Goal: Task Accomplishment & Management: Use online tool/utility

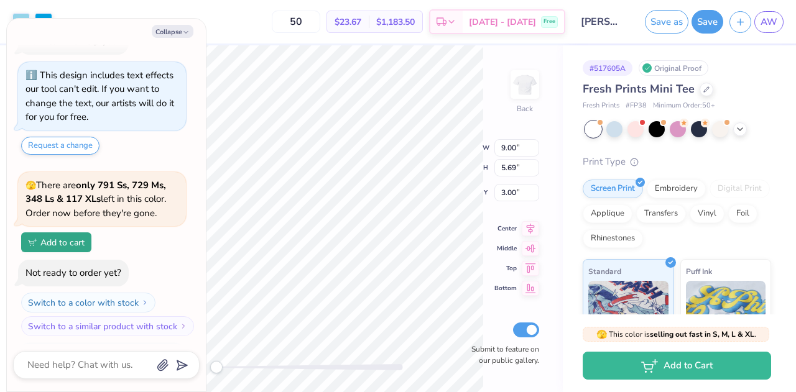
scroll to position [102, 0]
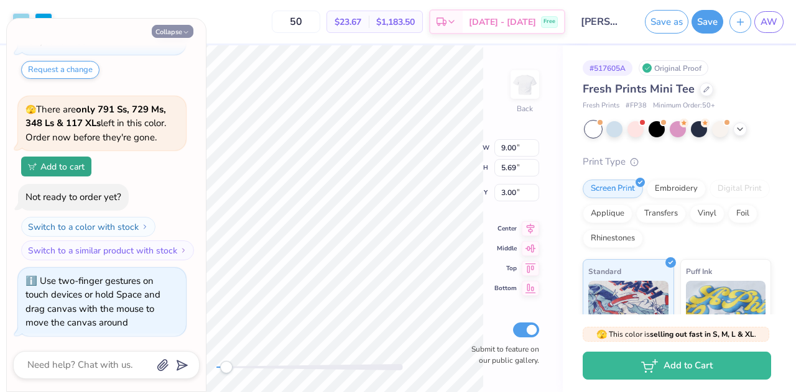
click at [169, 28] on button "Collapse" at bounding box center [173, 31] width 42 height 13
type textarea "x"
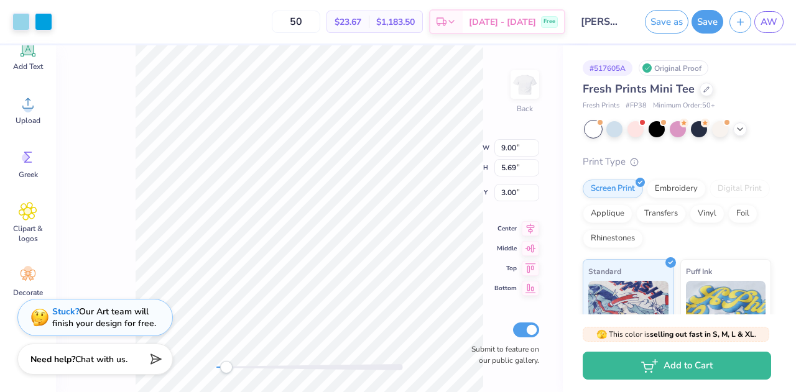
scroll to position [152, 0]
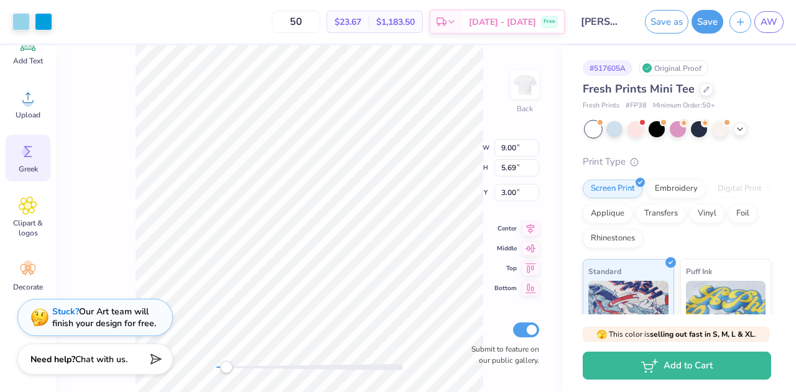
click at [19, 144] on icon at bounding box center [28, 151] width 19 height 19
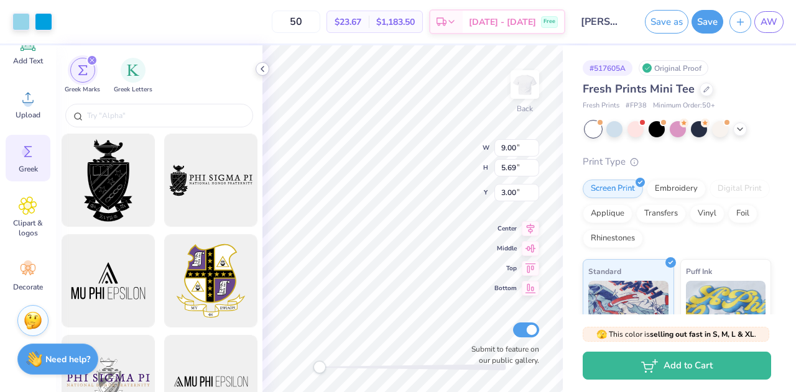
click at [264, 70] on icon at bounding box center [263, 69] width 10 height 10
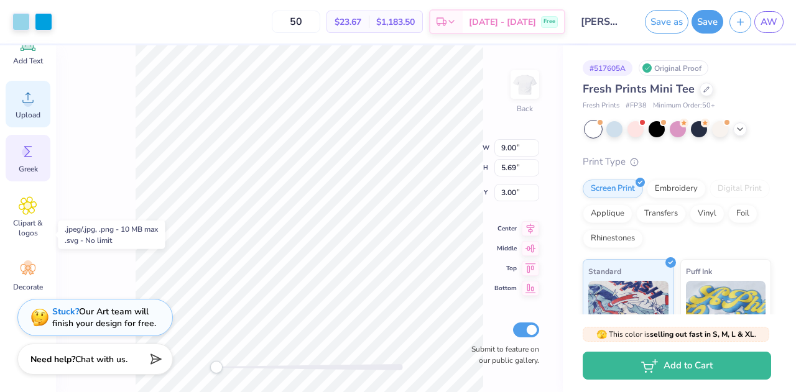
scroll to position [0, 0]
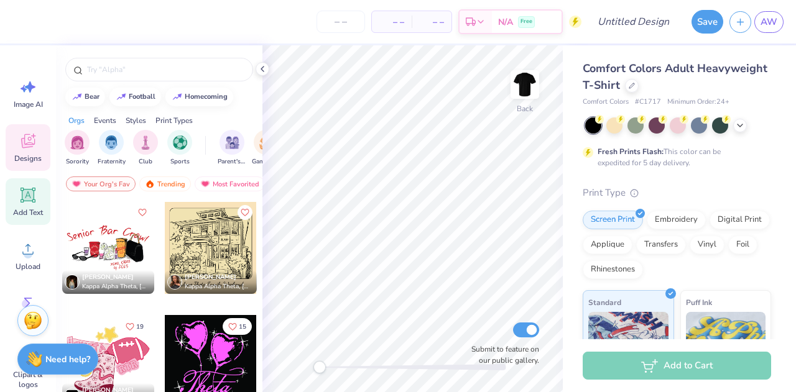
click at [30, 194] on icon at bounding box center [28, 196] width 12 height 12
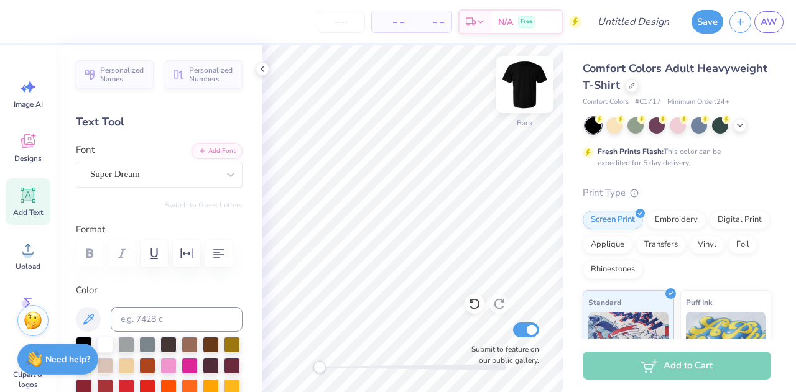
click at [528, 88] on img at bounding box center [525, 85] width 50 height 50
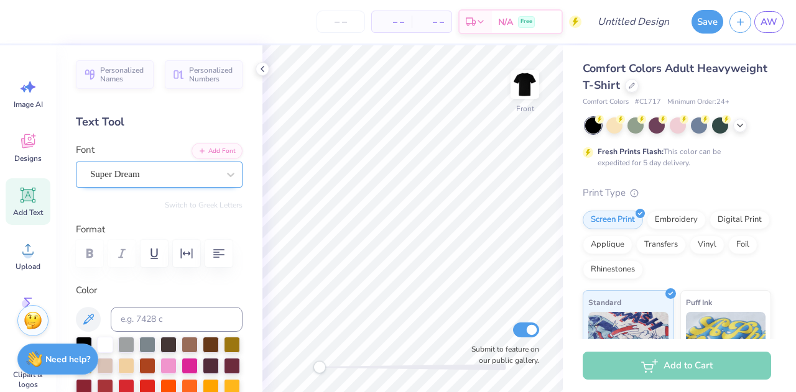
click at [130, 172] on div "Super Dream" at bounding box center [154, 174] width 131 height 19
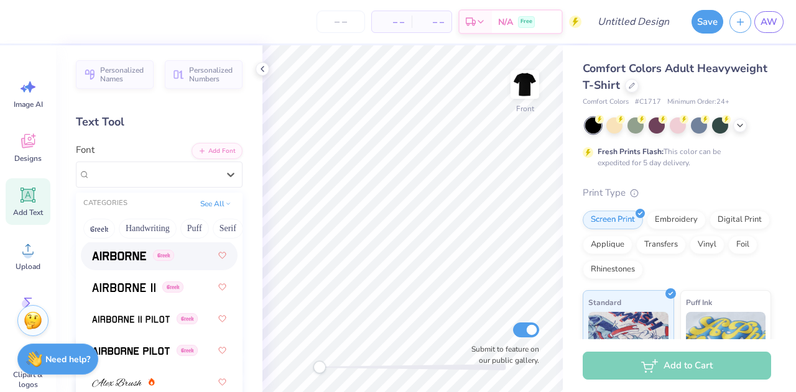
scroll to position [300, 0]
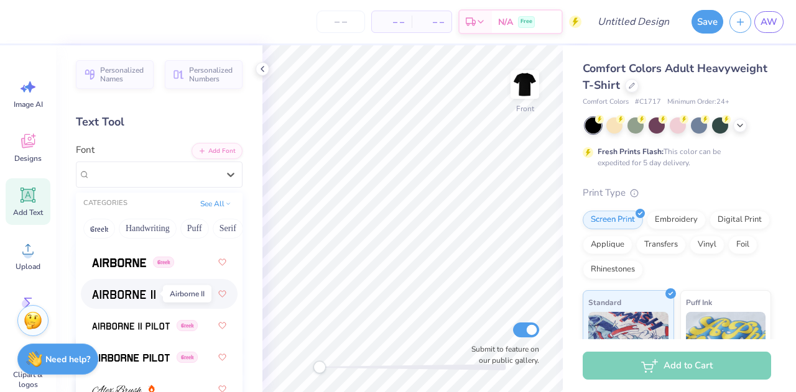
click at [122, 290] on img at bounding box center [123, 294] width 63 height 9
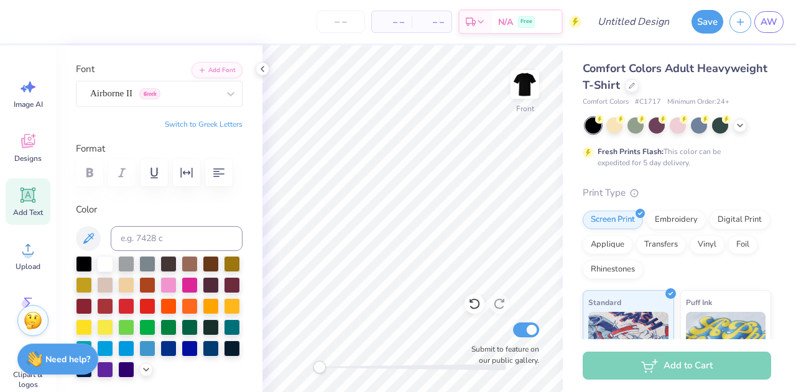
scroll to position [0, 0]
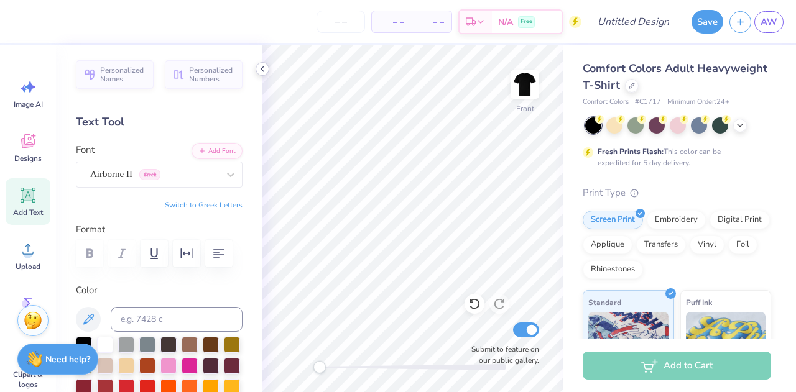
click at [266, 69] on icon at bounding box center [263, 69] width 10 height 10
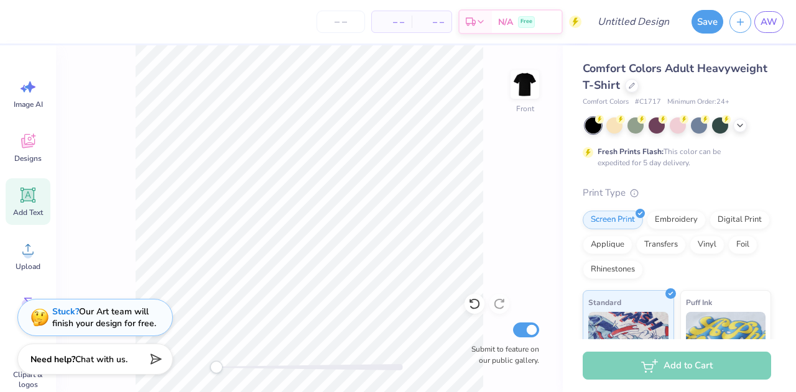
click at [29, 202] on icon at bounding box center [28, 195] width 19 height 19
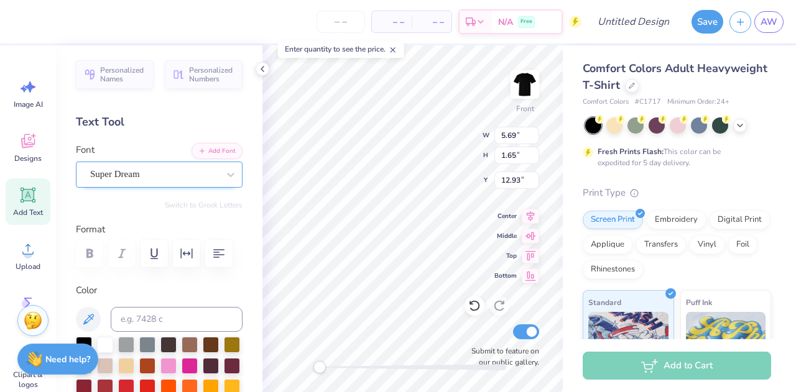
click at [179, 173] on div "Super Dream" at bounding box center [154, 174] width 131 height 19
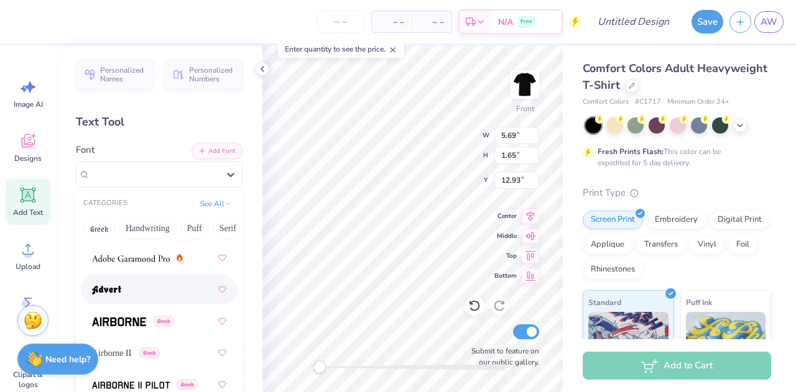
scroll to position [337, 0]
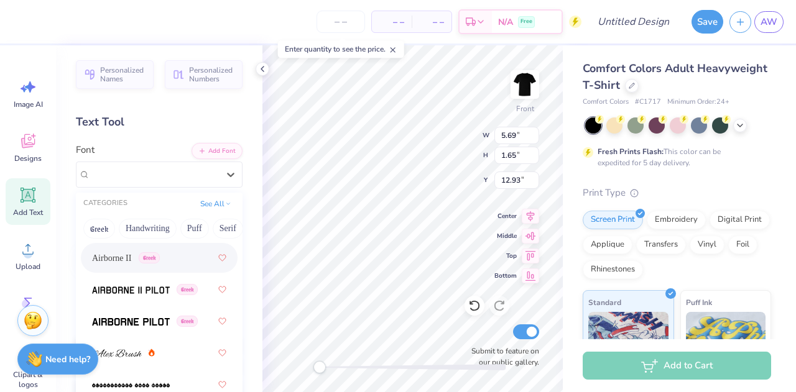
click at [122, 264] on div "Airborne II Greek" at bounding box center [159, 258] width 134 height 22
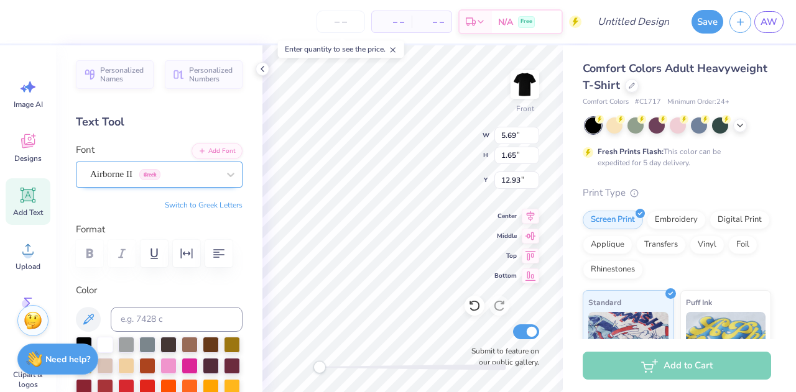
click at [118, 181] on div "Airborne II Greek" at bounding box center [154, 174] width 131 height 19
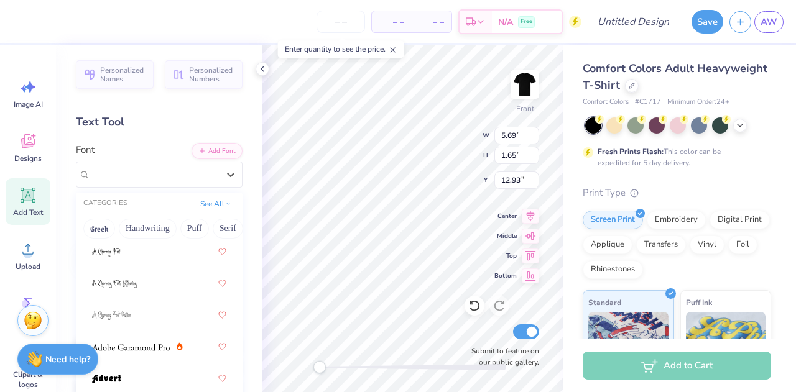
scroll to position [153, 0]
type input "D"
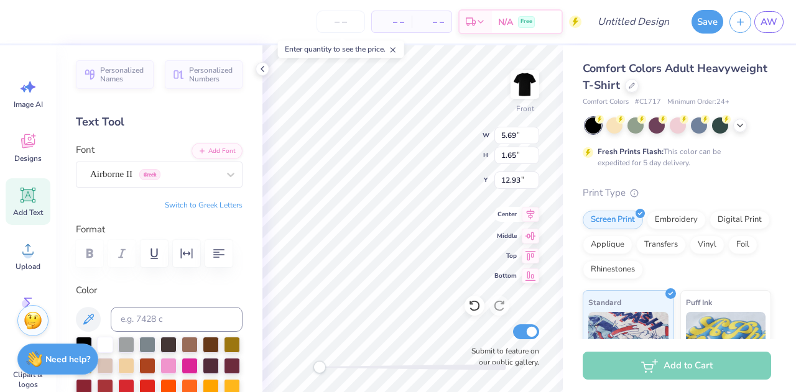
scroll to position [10, 2]
type textarea "Denim and Diamonds"
click at [530, 234] on icon at bounding box center [530, 234] width 17 height 15
click at [529, 217] on icon at bounding box center [531, 215] width 8 height 11
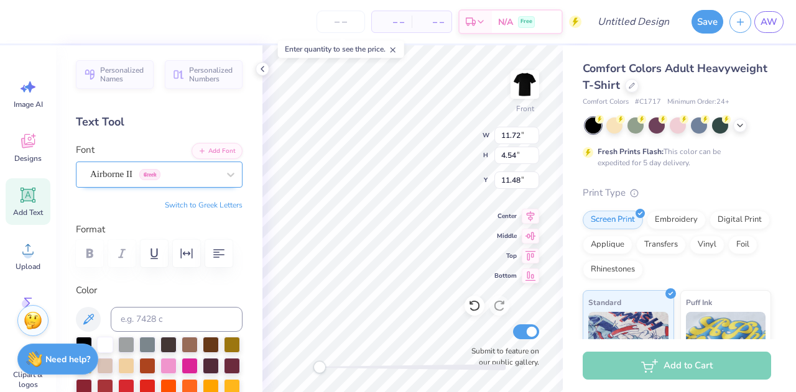
click at [106, 177] on div "Airborne II Greek" at bounding box center [154, 174] width 131 height 19
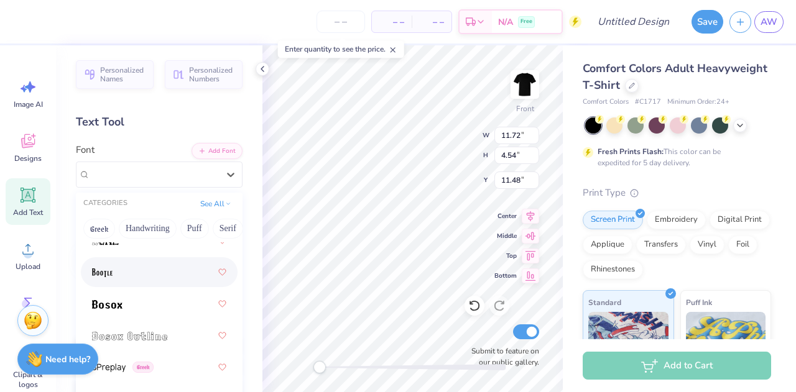
scroll to position [1150, 0]
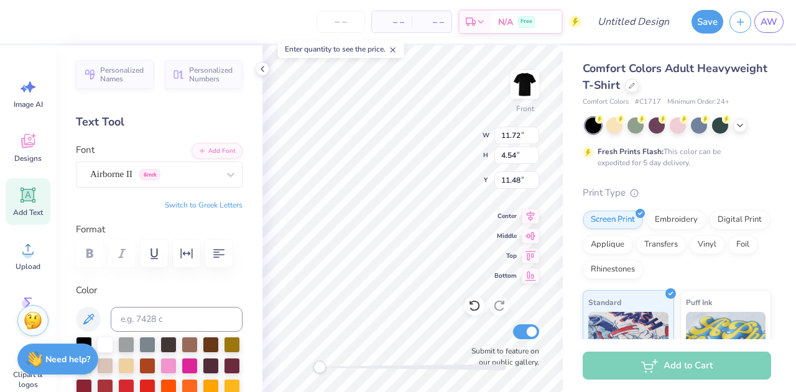
click at [391, 53] on div "Enter quantity to see the price." at bounding box center [341, 48] width 126 height 17
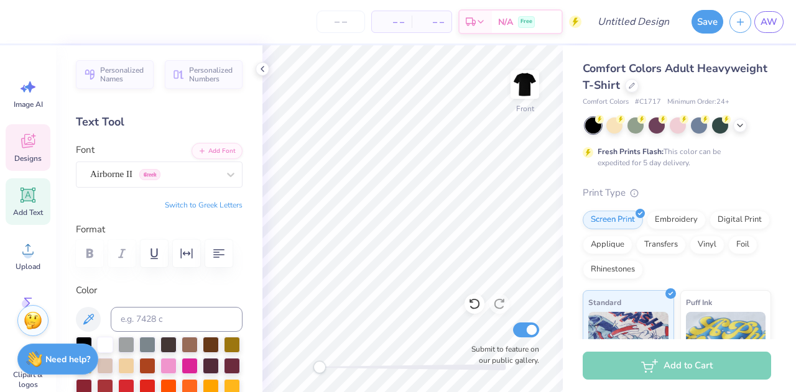
click at [26, 148] on icon at bounding box center [28, 141] width 19 height 19
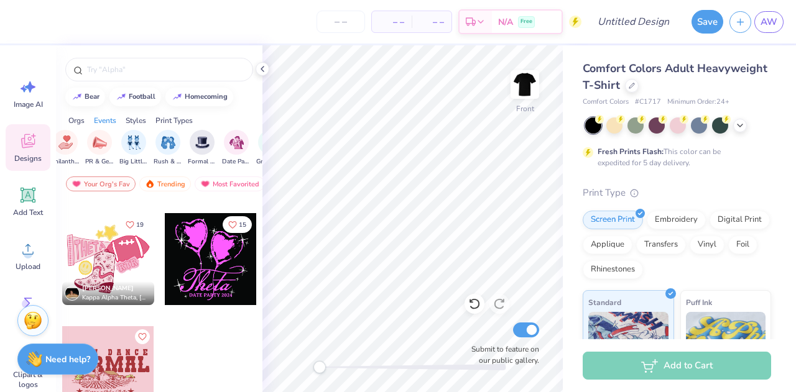
scroll to position [0, 246]
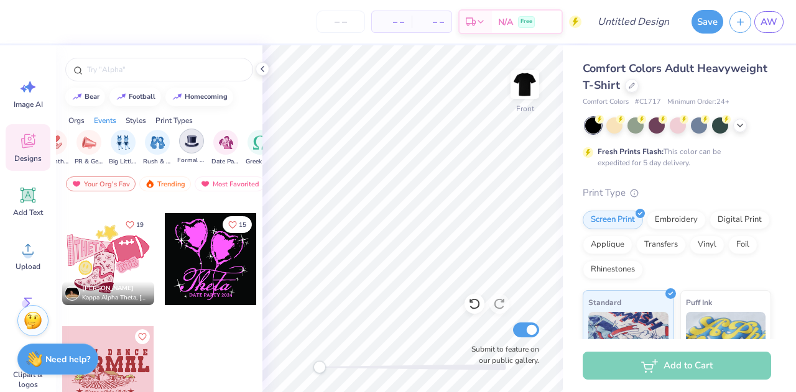
click at [199, 141] on div "filter for Formal & Semi" at bounding box center [191, 141] width 25 height 25
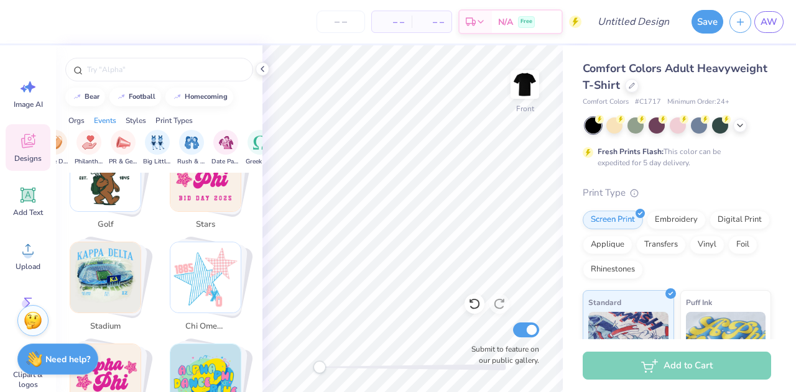
scroll to position [656, 0]
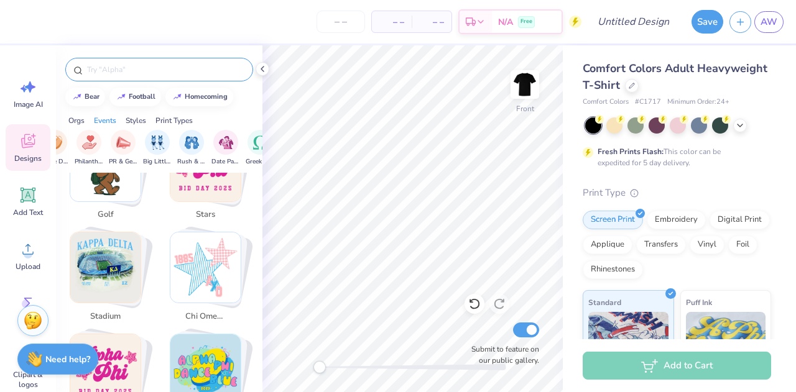
click at [106, 74] on input "text" at bounding box center [165, 69] width 159 height 12
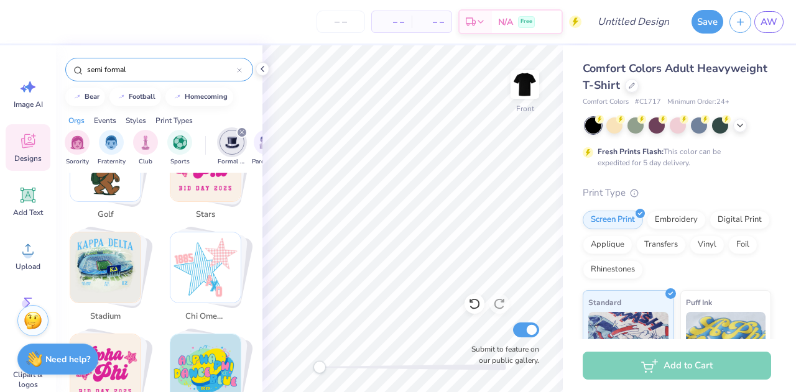
type input "semi formal"
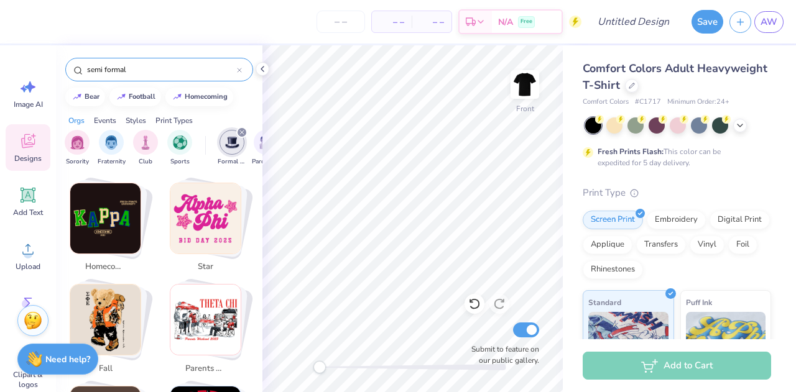
scroll to position [0, 0]
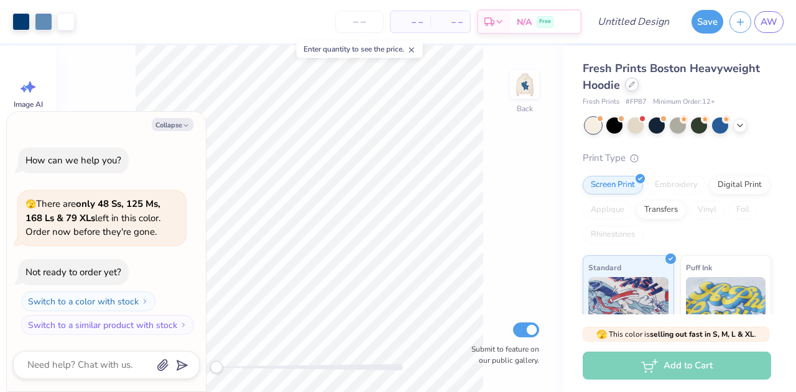
click at [634, 85] on icon at bounding box center [632, 84] width 6 height 6
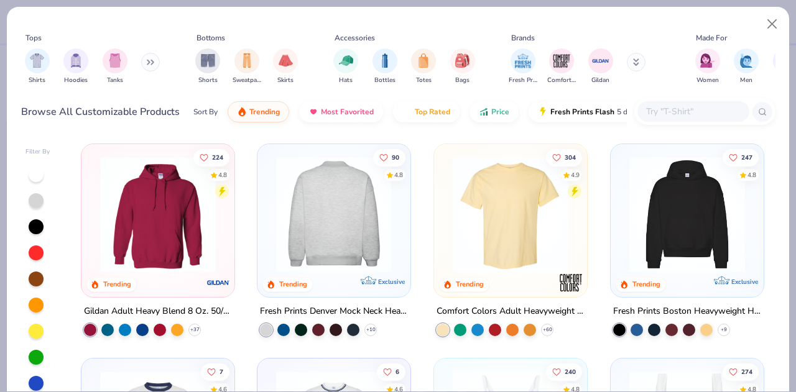
scroll to position [22, 0]
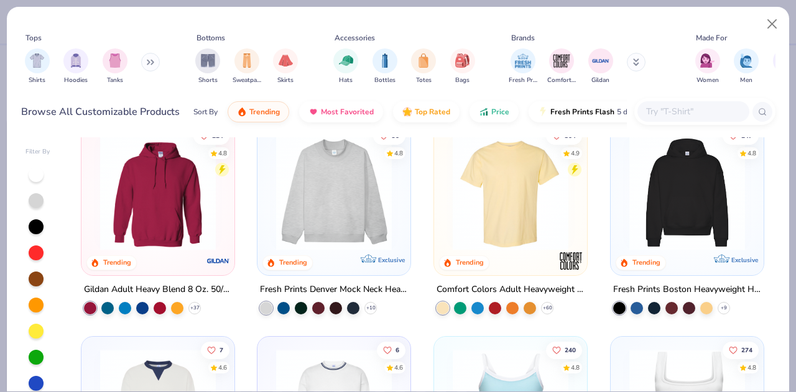
click at [504, 222] on img at bounding box center [511, 193] width 128 height 116
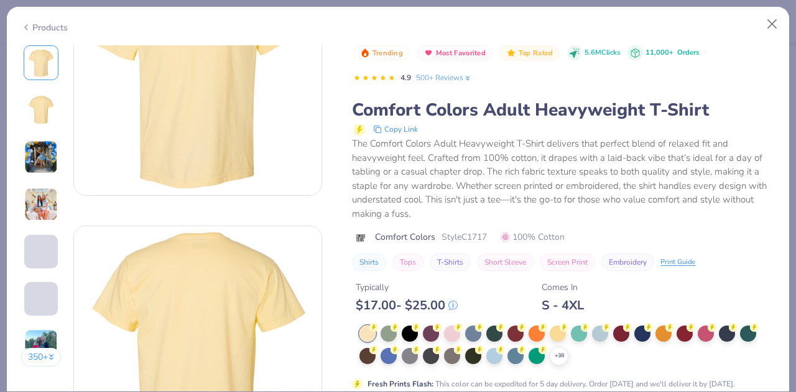
scroll to position [108, 0]
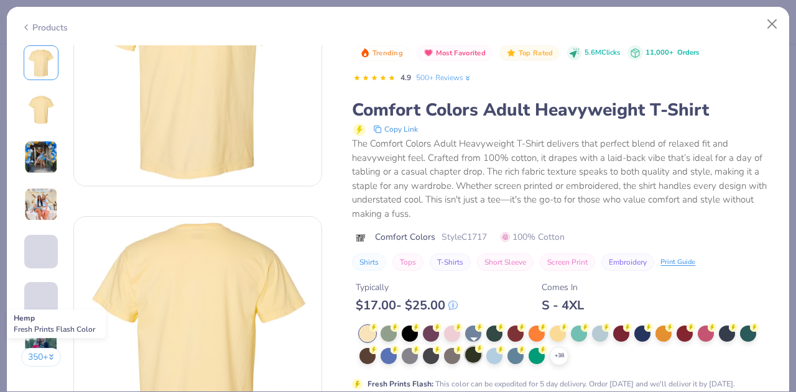
click at [469, 360] on div at bounding box center [473, 355] width 16 height 16
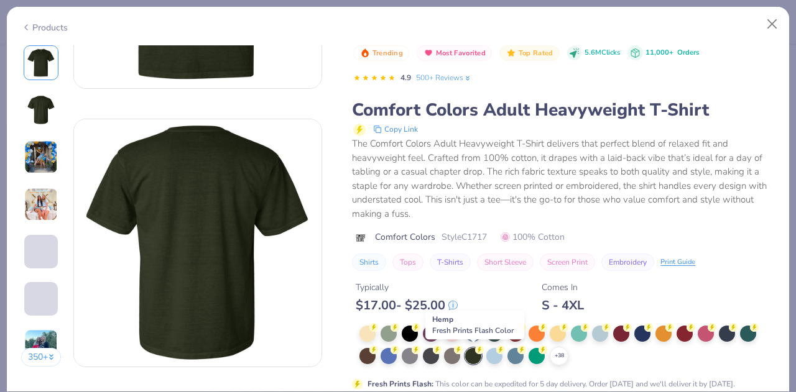
scroll to position [218, 0]
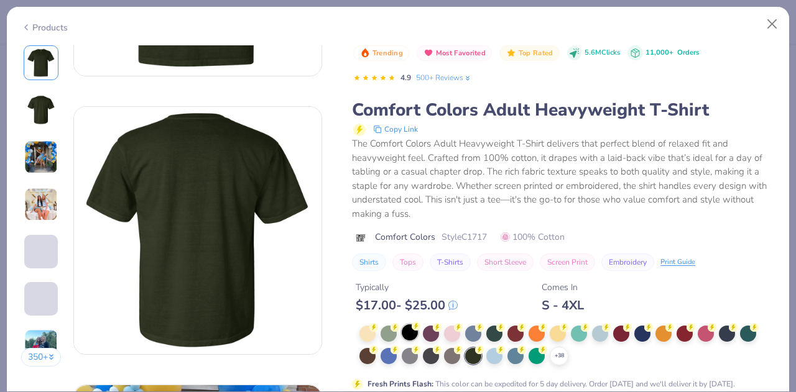
click at [411, 332] on div at bounding box center [410, 333] width 16 height 16
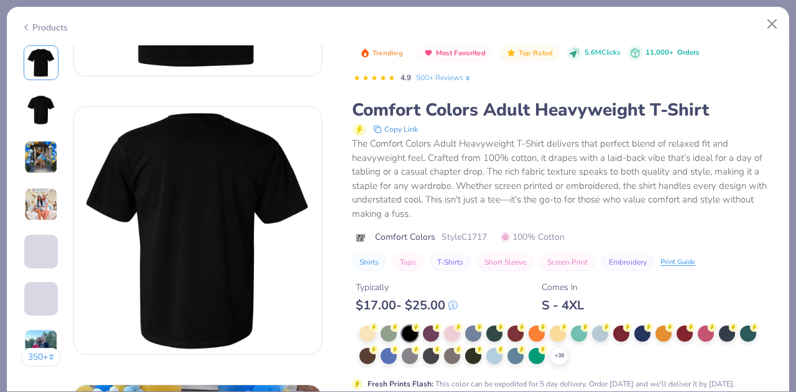
scroll to position [291, 0]
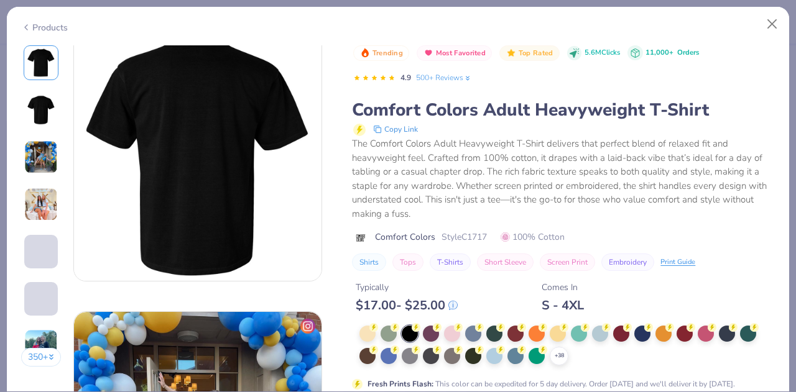
drag, startPoint x: 344, startPoint y: 22, endPoint x: 337, endPoint y: 18, distance: 8.1
click at [337, 18] on div "Products" at bounding box center [398, 23] width 782 height 32
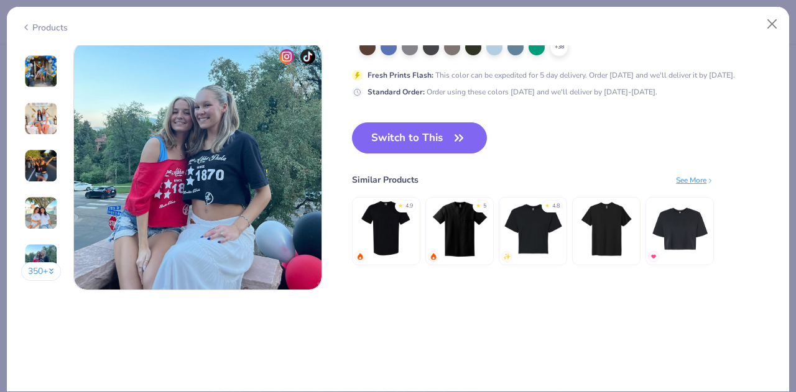
scroll to position [1670, 0]
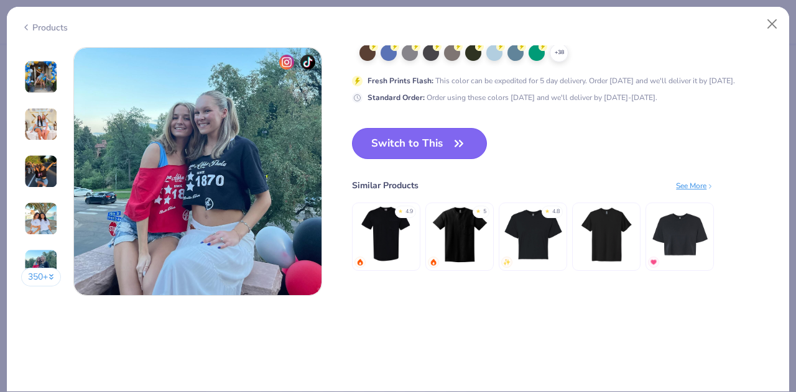
click at [407, 141] on button "Switch to This" at bounding box center [419, 143] width 135 height 31
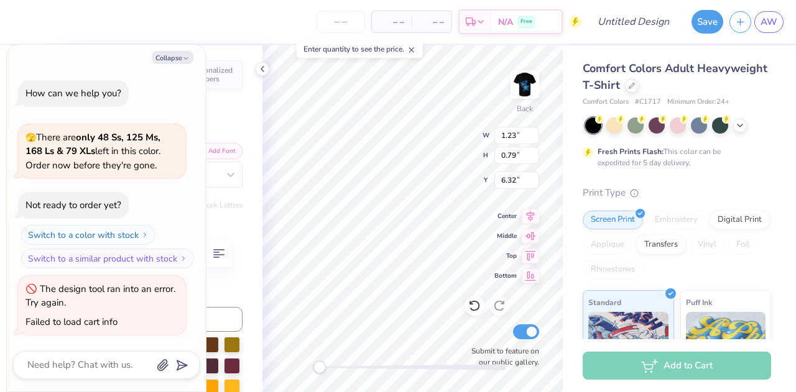
click at [88, 325] on div "Failed to load cart info" at bounding box center [72, 322] width 92 height 12
click at [263, 70] on polyline at bounding box center [262, 69] width 2 height 5
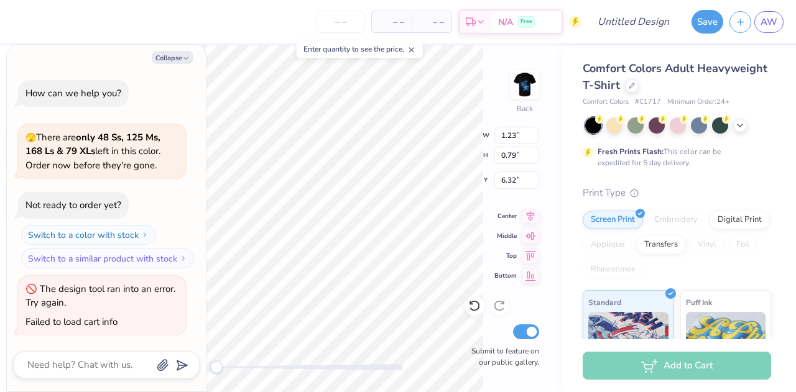
click at [192, 65] on div "Collapse How can we help you? 🫣 There are only 48 Ss, 125 Ms, 168 Ls & 79 XLs l…" at bounding box center [106, 218] width 199 height 347
click at [187, 62] on icon "button" at bounding box center [185, 58] width 7 height 7
type textarea "x"
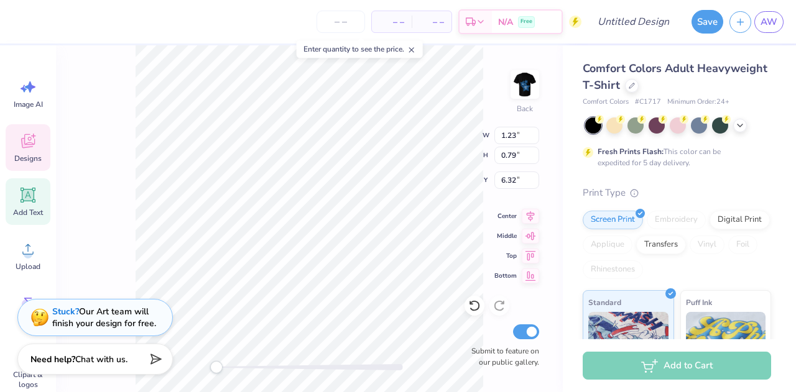
scroll to position [10, 1]
type textarea "D"
type textarea "Alpga Theta"
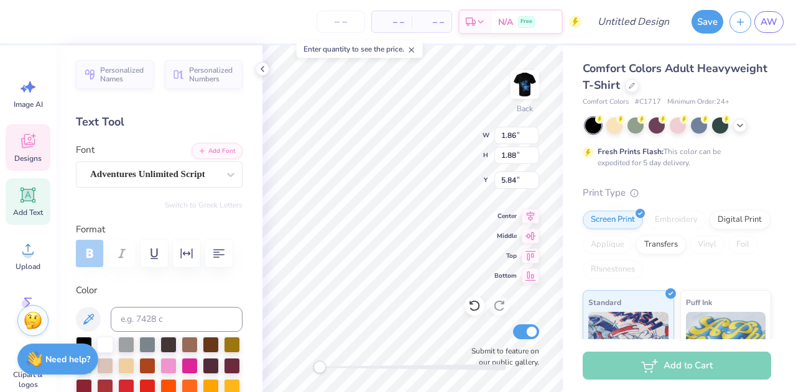
type input "1.86"
type input "1.88"
type input "5.84"
type input "0.96"
type input "0.58"
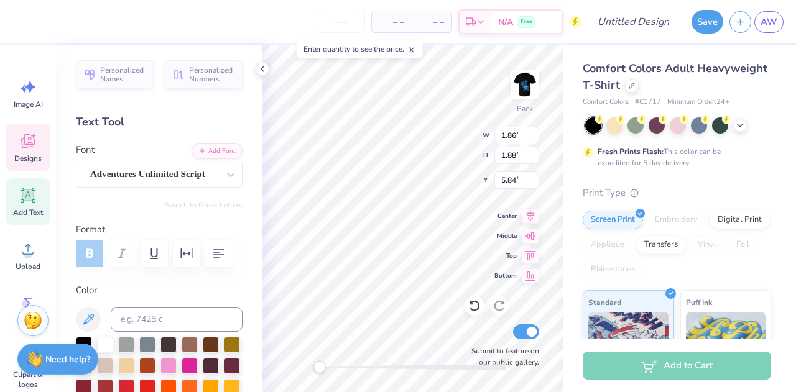
type input "5.99"
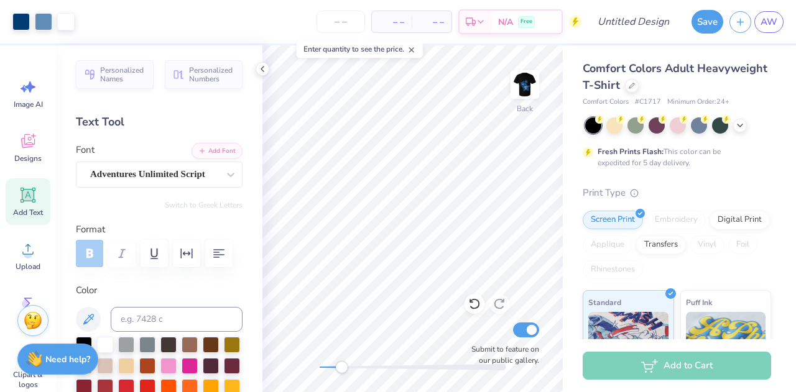
drag, startPoint x: 322, startPoint y: 369, endPoint x: 342, endPoint y: 369, distance: 19.9
click at [342, 369] on div "Accessibility label" at bounding box center [341, 367] width 12 height 12
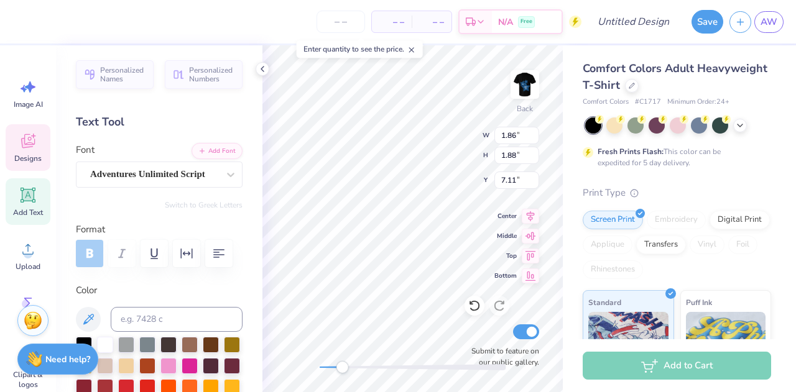
type textarea "Kappa Alpha Theta"
type input "2.36"
type input "2.92"
type input "6.63"
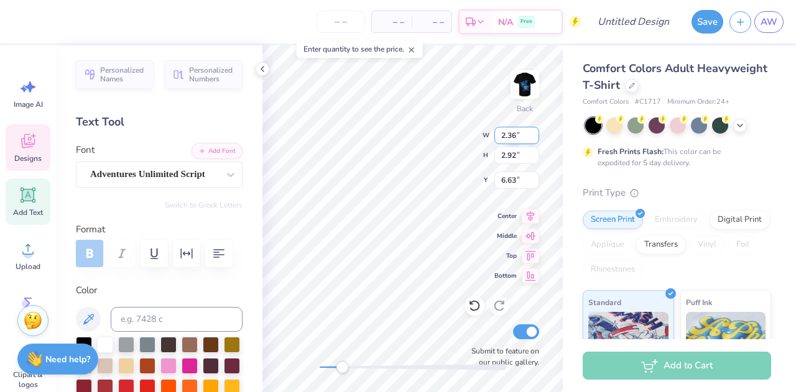
click at [498, 131] on div "Back W 2.36 2.36 " H 2.92 2.92 " Y 6.63 6.63 " Center Middle Top Bottom Submit …" at bounding box center [412, 218] width 300 height 347
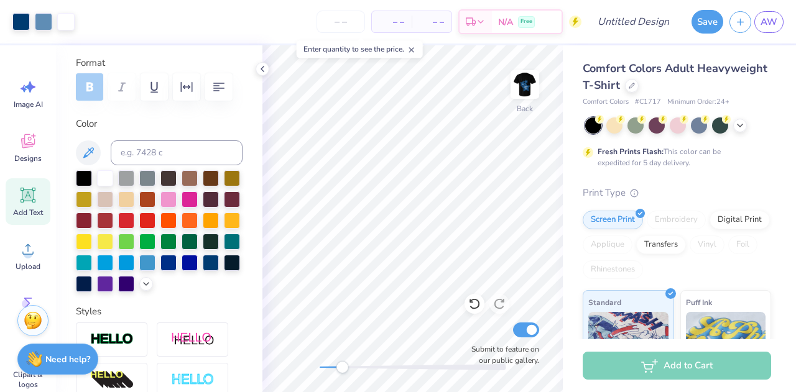
scroll to position [134, 0]
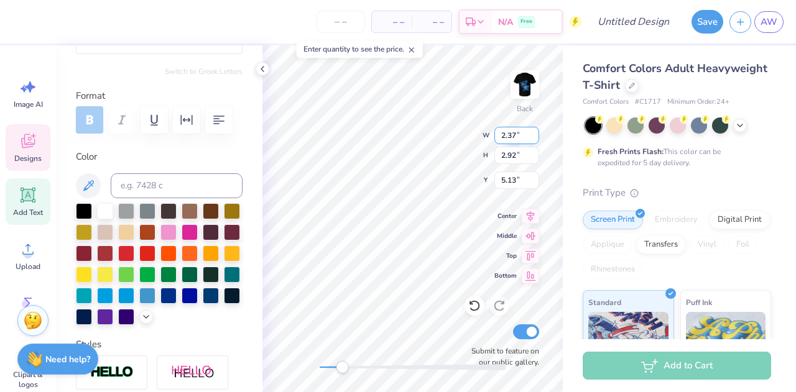
click at [534, 131] on input "2.37" at bounding box center [517, 135] width 45 height 17
click at [534, 131] on input "2.38" at bounding box center [517, 135] width 45 height 17
type input "2.58"
click at [534, 131] on input "2.58" at bounding box center [517, 135] width 45 height 17
type input "3.20"
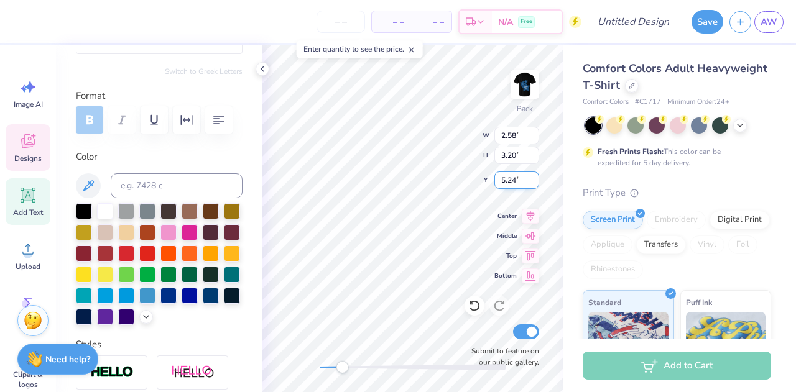
type input "5.24"
click at [534, 175] on input "5.24" at bounding box center [517, 180] width 45 height 17
click at [539, 151] on div "Back W 2.58 2.58 " H 3.20 3.20 " Y 5.24 5.24 " Center Middle Top Bottom Submit …" at bounding box center [412, 218] width 300 height 347
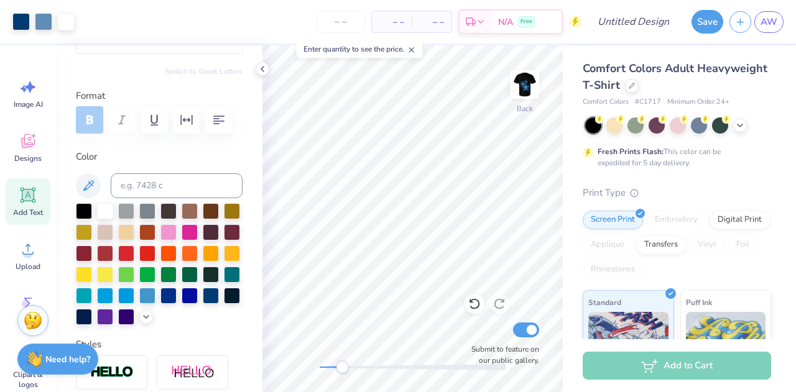
click at [513, 149] on div "Back Submit to feature on our public gallery." at bounding box center [412, 218] width 300 height 347
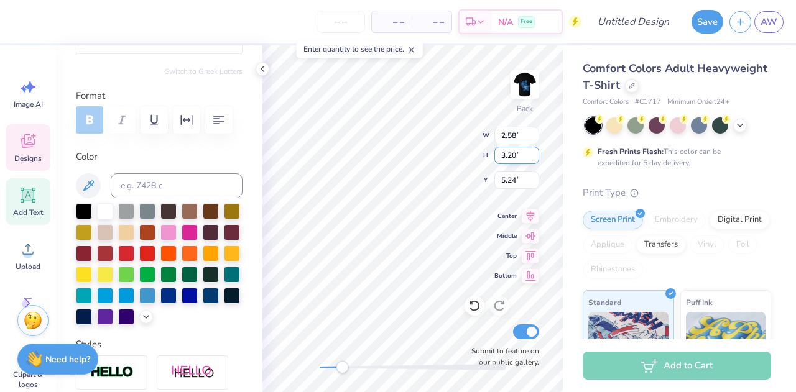
click at [537, 149] on div "Back W 2.58 2.58 " H 3.20 3.20 " Y 5.24 5.24 " Center Middle Top Bottom Submit …" at bounding box center [412, 218] width 300 height 347
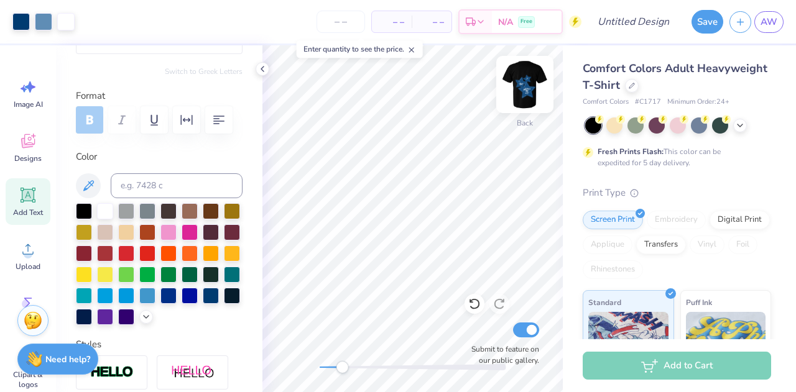
click at [507, 144] on div "Back Submit to feature on our public gallery." at bounding box center [412, 218] width 300 height 347
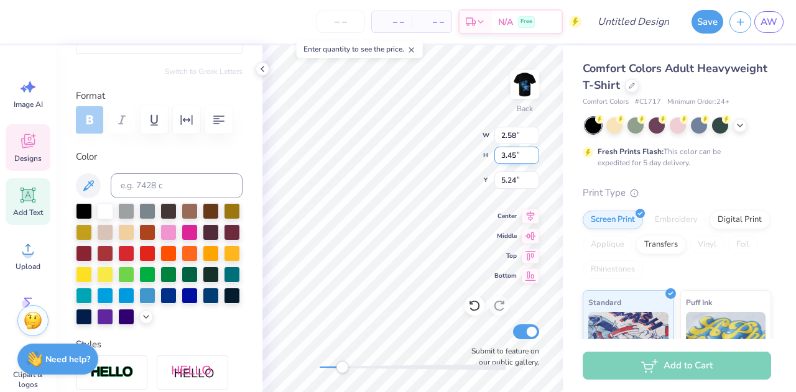
type input "3.45"
click at [533, 152] on input "3.45" at bounding box center [517, 155] width 45 height 17
click at [536, 161] on input "3.45" at bounding box center [517, 155] width 45 height 17
type input "2.78"
type input "5.12"
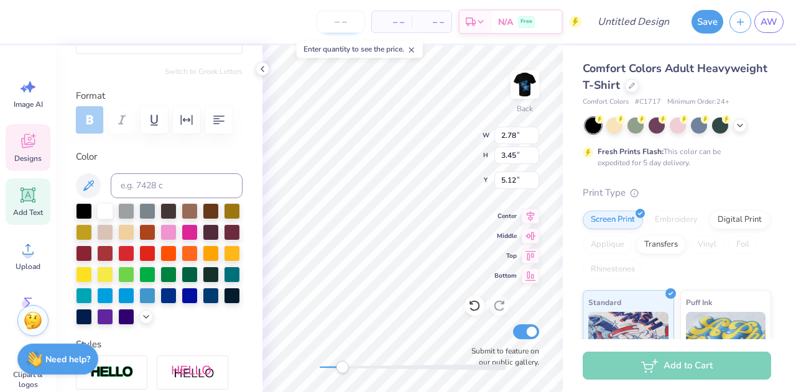
click at [376, 50] on div "Enter quantity to see the price." at bounding box center [360, 48] width 126 height 17
click at [340, 19] on input "number" at bounding box center [341, 22] width 49 height 22
type input "0"
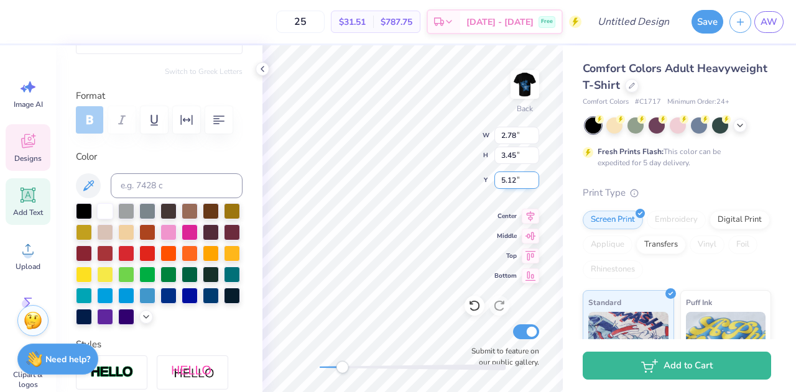
type input "25"
click at [535, 177] on input "5.3" at bounding box center [517, 180] width 45 height 17
type input "5.04"
click at [535, 182] on input "5.04" at bounding box center [517, 180] width 45 height 17
type input "3.93"
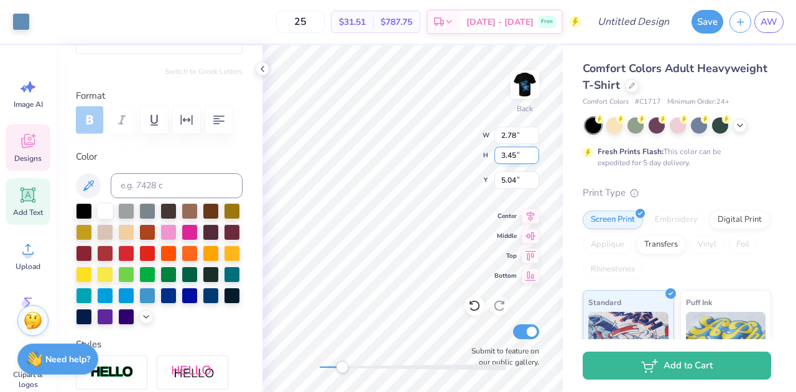
type input "3.75"
type input "4.44"
type input "2.78"
type input "3.45"
type input "4.61"
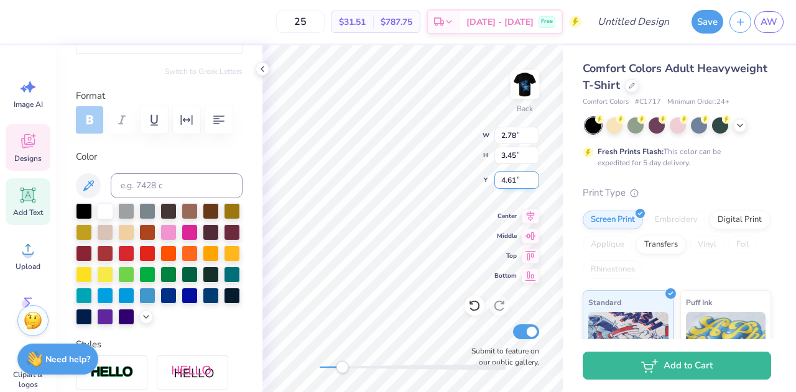
click at [534, 183] on input "4.61" at bounding box center [517, 180] width 45 height 17
click at [578, 135] on div "25 $31.51 Per Item $787.75 Total Est. Delivery Sep 23 - 26 Free Design Title Sa…" at bounding box center [398, 196] width 796 height 392
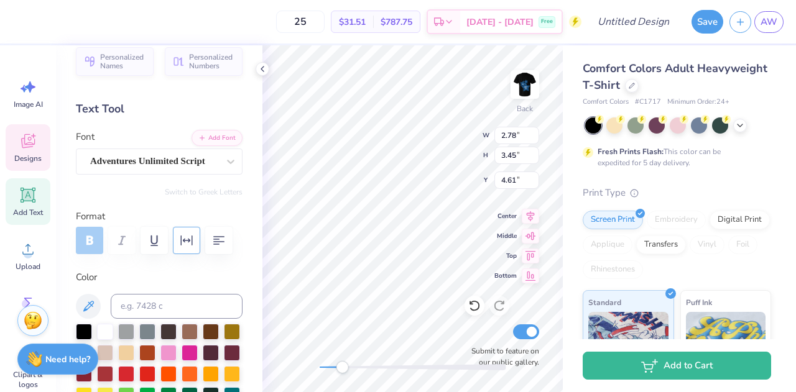
scroll to position [0, 0]
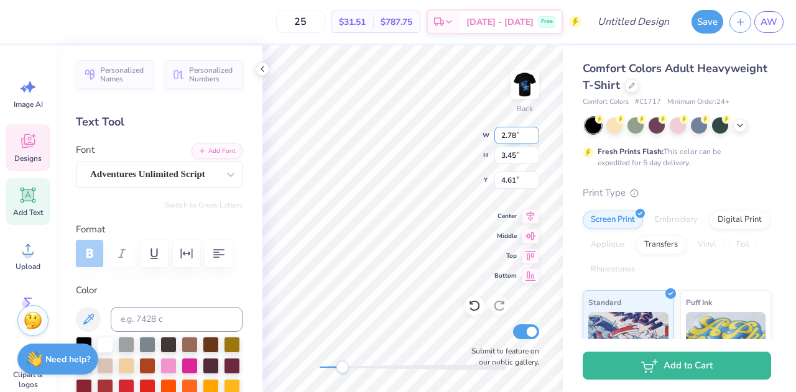
drag, startPoint x: 529, startPoint y: 150, endPoint x: 529, endPoint y: 130, distance: 19.9
click at [529, 130] on input "2.78" at bounding box center [517, 135] width 45 height 17
type input "2.56"
click at [535, 137] on input "2.56" at bounding box center [517, 135] width 45 height 17
click at [485, 132] on div "Back W 2.56 2.56 " H 3.45 3.45 " Y 4.61 4.61 " Center Middle Top Bottom Submit …" at bounding box center [412, 218] width 300 height 347
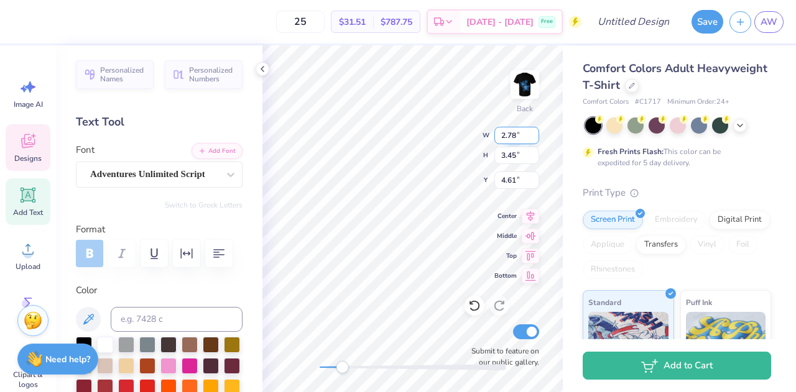
scroll to position [10, 1]
click at [490, 154] on div "Back W 2.78 2.78 " H 3.45 3.45 " Y 4.61 4.61 " Center Middle Top Bottom Submit …" at bounding box center [412, 218] width 300 height 347
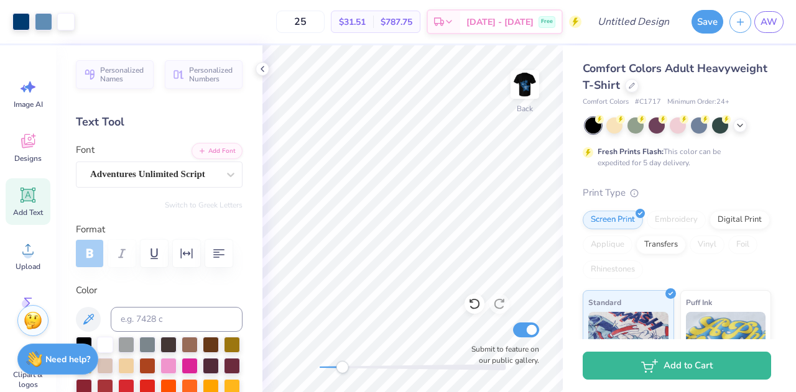
click at [511, 144] on div "Back Submit to feature on our public gallery." at bounding box center [412, 218] width 300 height 347
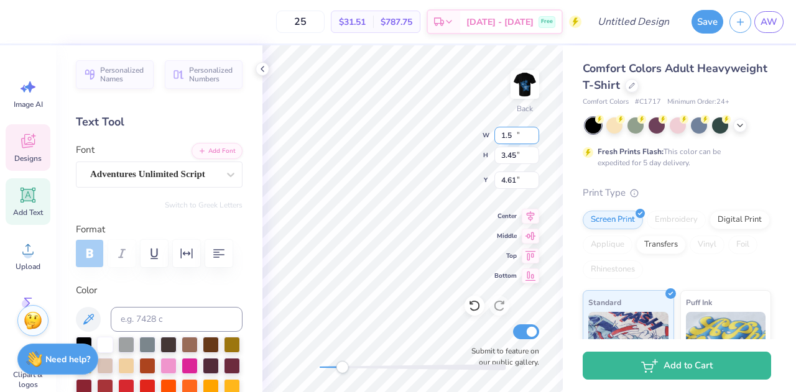
click at [532, 136] on input "1.5" at bounding box center [517, 135] width 45 height 17
type input "1.50"
type input "3.44"
type input "5.40"
click at [536, 159] on input "3.44" at bounding box center [517, 155] width 45 height 17
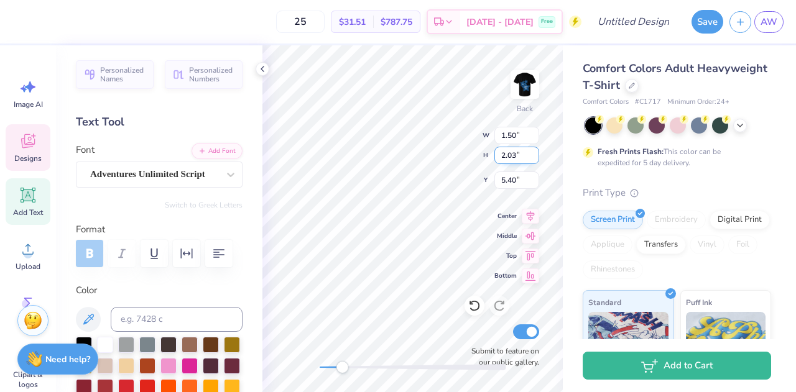
click at [535, 157] on input "2.03" at bounding box center [517, 155] width 45 height 17
type input "1.28"
click at [535, 158] on input "1.28" at bounding box center [517, 155] width 45 height 17
type input "1.03"
type input "4.13"
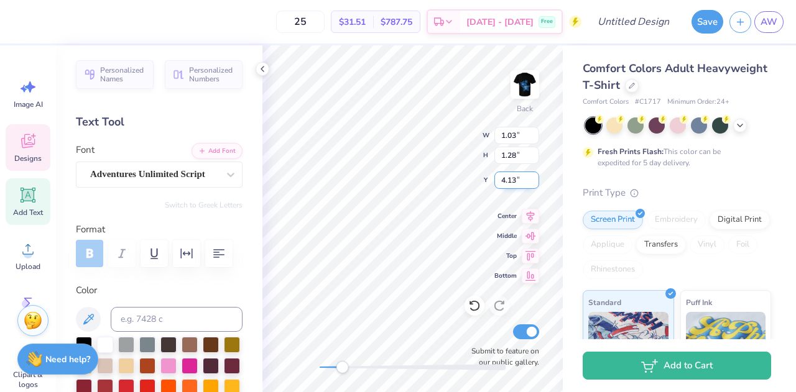
click at [535, 182] on input "4.13" at bounding box center [517, 180] width 45 height 17
type input "1.76"
click at [534, 134] on input "1.76" at bounding box center [517, 135] width 45 height 17
type input "2.02"
click at [535, 151] on input "2.02" at bounding box center [517, 155] width 45 height 17
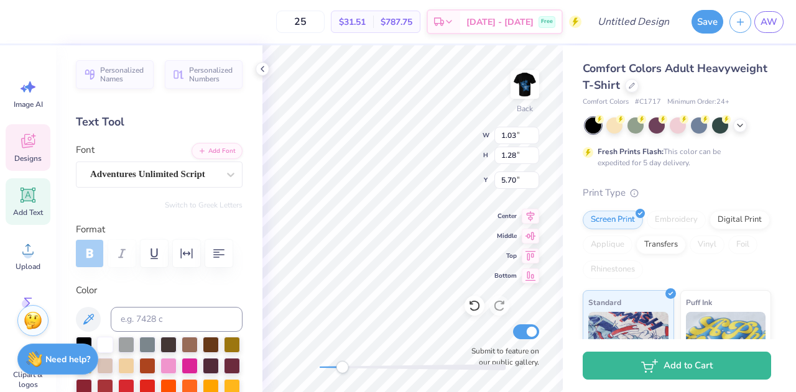
scroll to position [11, 2]
click at [534, 132] on input "1.4" at bounding box center [517, 135] width 45 height 17
type input "1.40"
type input "1.74"
type input "4.06"
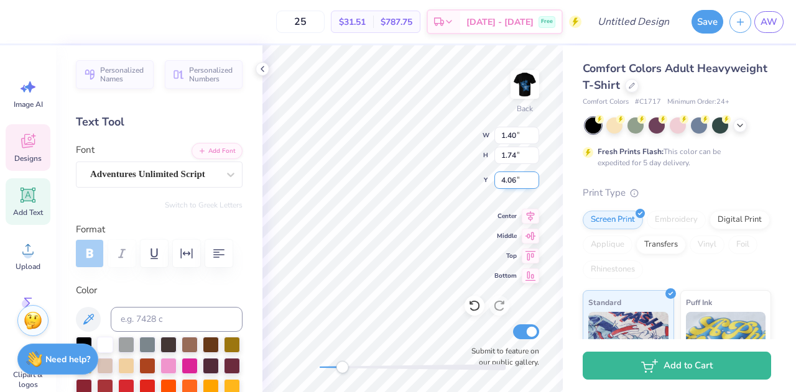
click at [534, 181] on input "4.06" at bounding box center [517, 180] width 45 height 17
type input "1.54"
click at [535, 132] on input "1.54" at bounding box center [517, 135] width 45 height 17
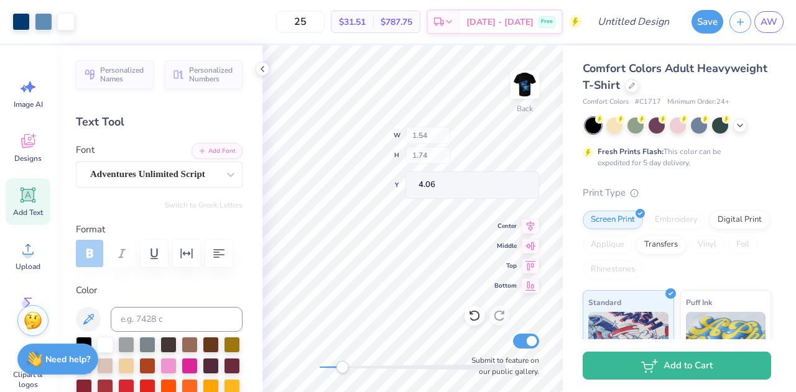
click at [452, 151] on div "Back W 1.54 H 1.74 Y 4.06 Center Middle Top Bottom Submit to feature on our pub…" at bounding box center [412, 218] width 300 height 347
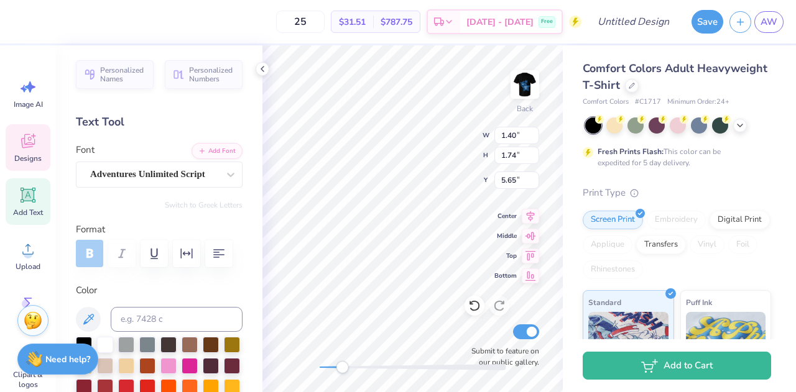
scroll to position [10, 1]
type textarea "Theta"
type input "3.93"
type input "3.75"
type input "4.44"
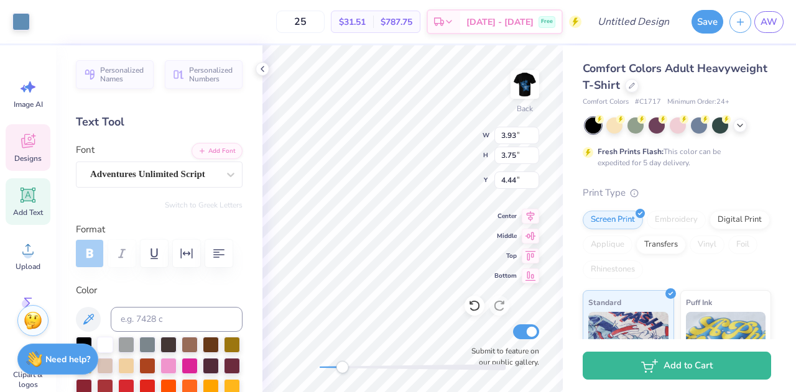
click at [449, 141] on div "Back W 3.93 3.93 " H 3.75 3.75 " Y 4.44 4.44 " Center Middle Top Bottom Submit …" at bounding box center [412, 218] width 300 height 347
type input "1.56"
click at [535, 130] on input "1.56" at bounding box center [517, 135] width 45 height 17
type input "0.79"
type input "6.07"
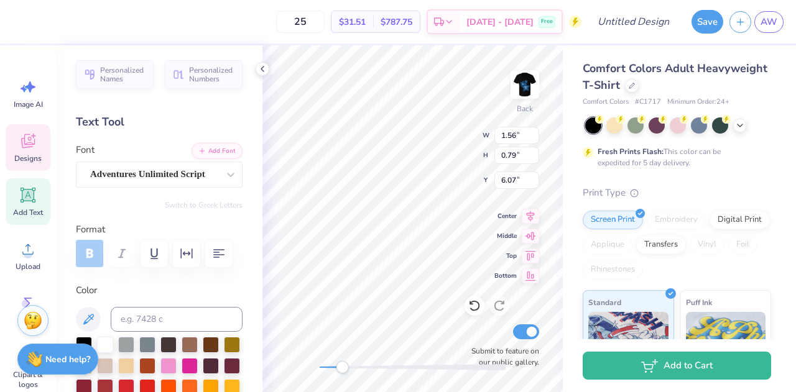
click at [443, 136] on div "Back W 1.56 1.56 " H 0.79 0.79 " Y 6.07 6.07 " Center Middle Top Bottom Submit …" at bounding box center [412, 218] width 300 height 347
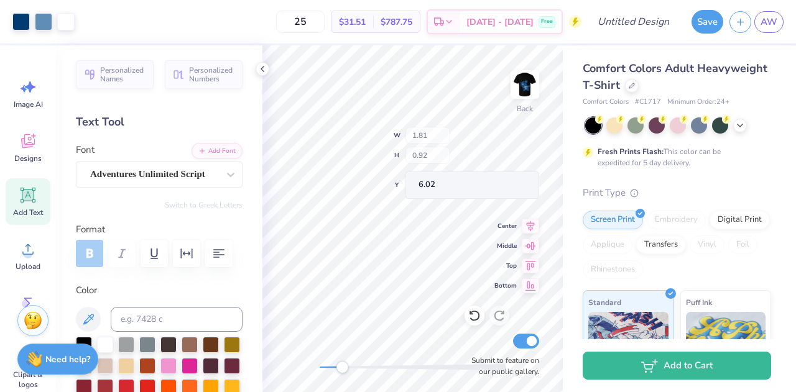
type input "1.81"
type input "0.92"
type input "6.02"
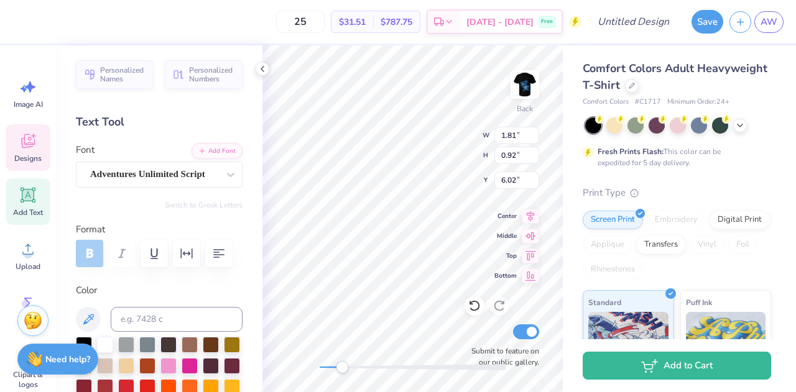
click at [417, 151] on div "Back W 1.81 1.81 " H 0.92 0.92 " Y 6.02 6.02 " Center Middle Top Bottom Submit …" at bounding box center [412, 218] width 300 height 347
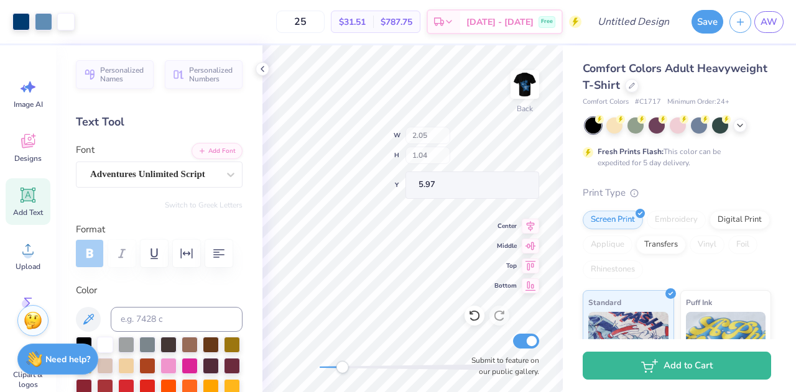
type input "2.05"
type input "1.04"
type input "5.97"
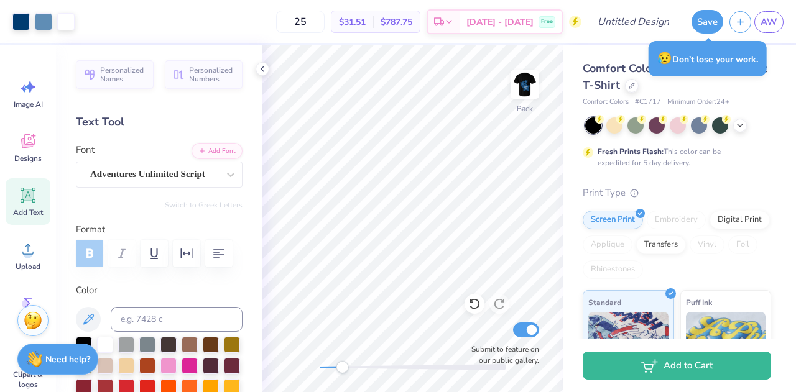
click at [19, 199] on icon at bounding box center [28, 195] width 19 height 19
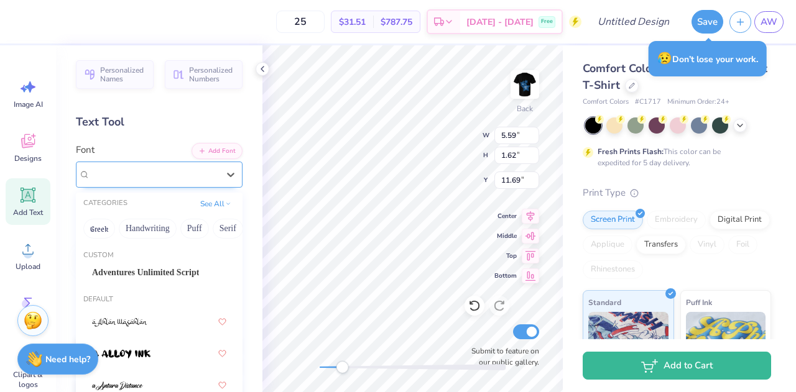
click at [148, 185] on div "Super Dream" at bounding box center [159, 175] width 167 height 26
click at [151, 230] on button "Handwriting" at bounding box center [148, 229] width 58 height 20
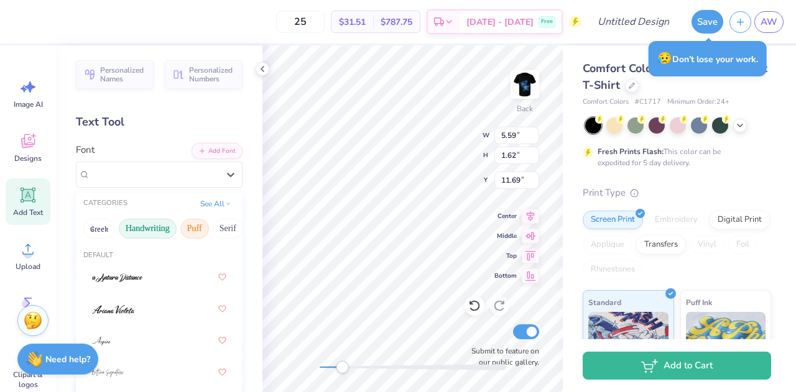
click at [193, 228] on button "Puff" at bounding box center [194, 229] width 29 height 20
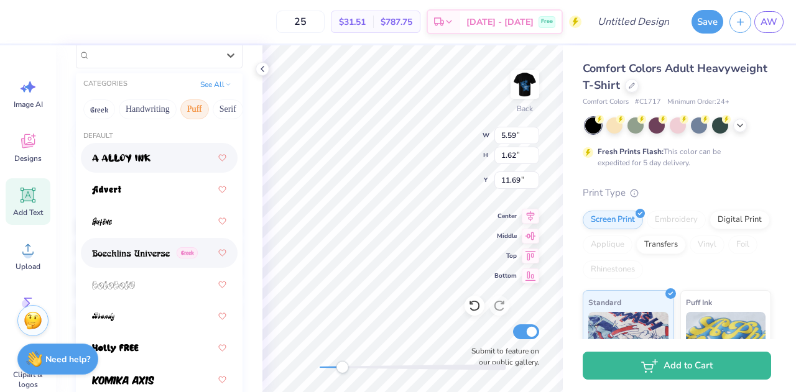
scroll to position [94, 0]
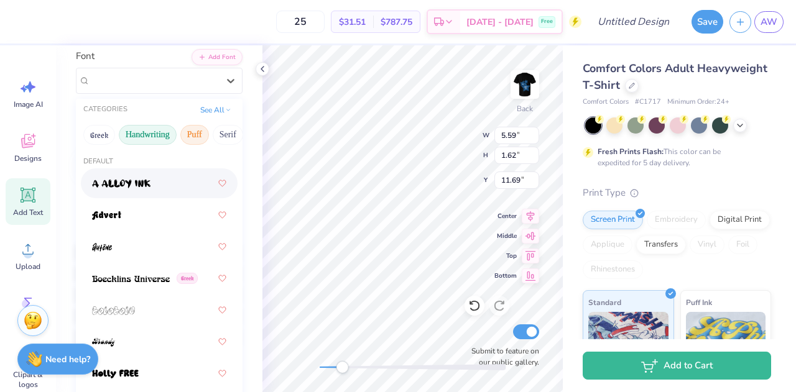
click at [146, 131] on button "Handwriting" at bounding box center [148, 135] width 58 height 20
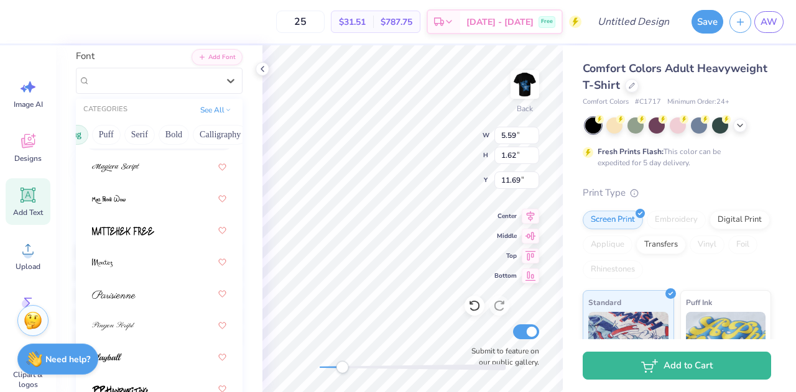
scroll to position [0, 89]
click at [139, 134] on button "Serif" at bounding box center [139, 135] width 30 height 20
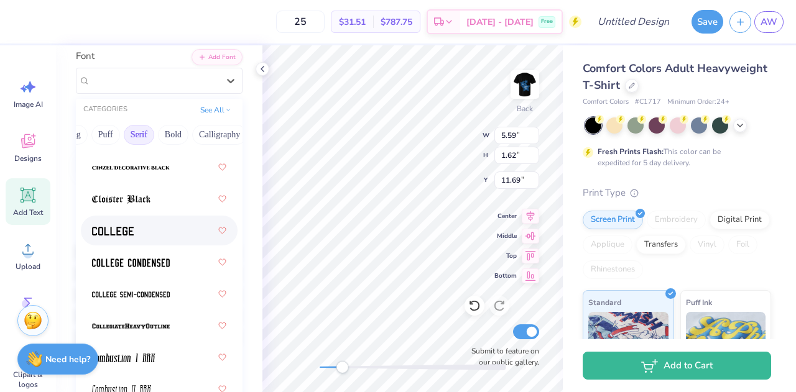
click at [138, 221] on div at bounding box center [159, 231] width 134 height 22
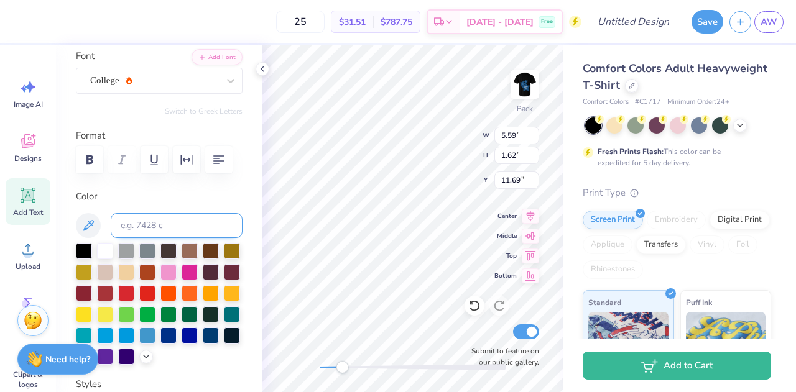
scroll to position [10, 5]
type textarea "Semi-Formal 2025"
click at [532, 137] on input "13.52" at bounding box center [517, 135] width 45 height 17
type input "14.17"
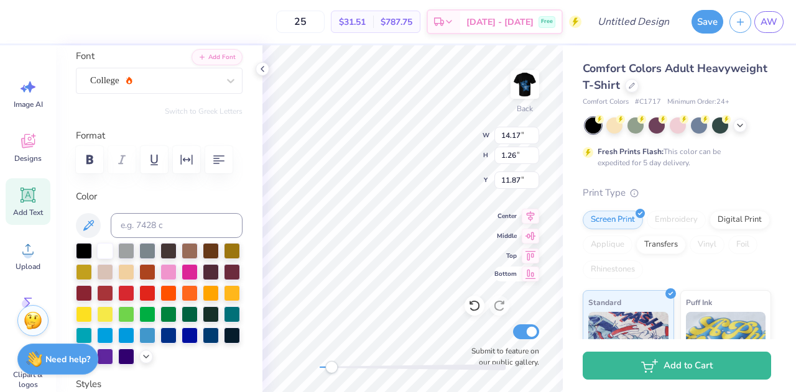
click at [504, 269] on span "Bottom" at bounding box center [506, 274] width 22 height 10
click at [486, 258] on div "Back W 14.17 14.17 " H 1.26 1.26 " Y 11.87 11.87 " Center Middle Top Bottom Sub…" at bounding box center [412, 218] width 300 height 347
drag, startPoint x: 502, startPoint y: 250, endPoint x: 505, endPoint y: 242, distance: 8.7
click at [505, 242] on div "Back W 14.17 14.17 " H 1.26 1.26 " Y 11.87 11.87 " Center Middle Top Bottom Sub…" at bounding box center [412, 218] width 300 height 347
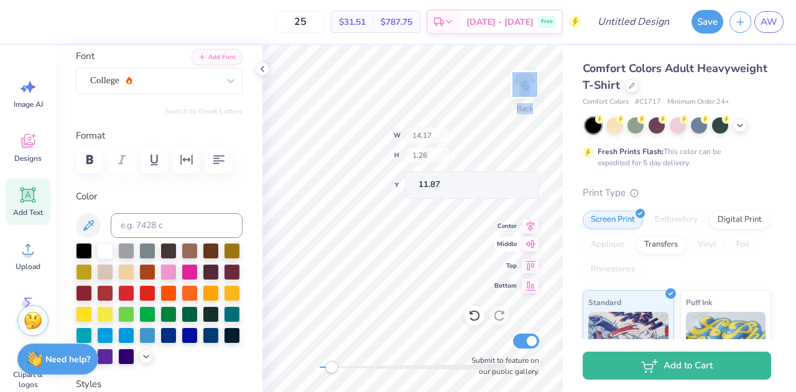
type input "6.33"
type input "0.56"
type input "2.56"
type input "0.23"
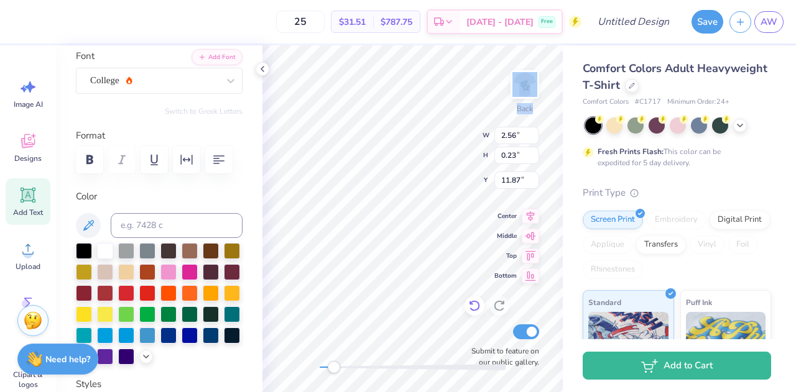
type input "3.14"
type input "0.28"
type input "8.47"
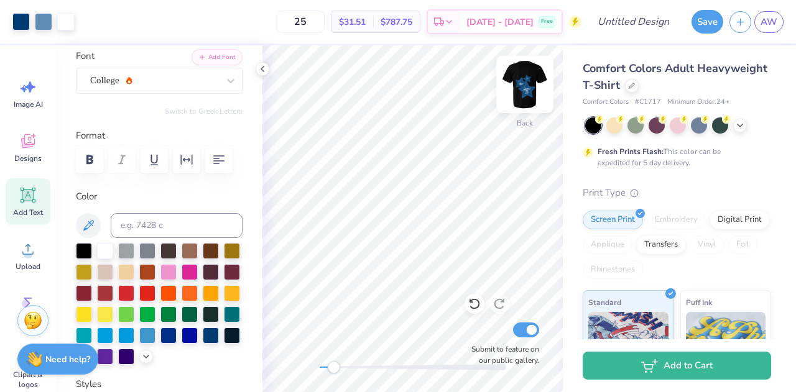
click at [533, 81] on img at bounding box center [525, 85] width 50 height 50
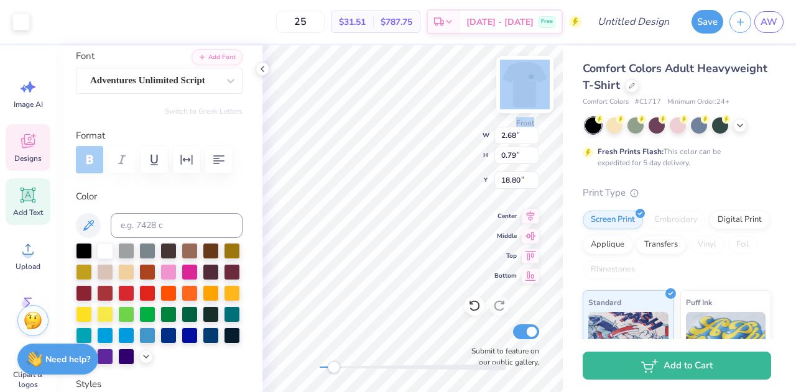
type input "2.68"
type input "0.79"
type input "18.80"
type textarea "Diamonds"
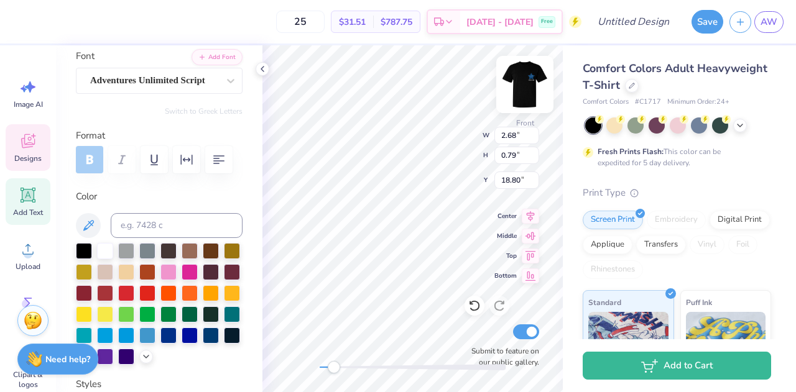
scroll to position [10, 3]
type input "2.01"
type input "1.05"
type input "17.47"
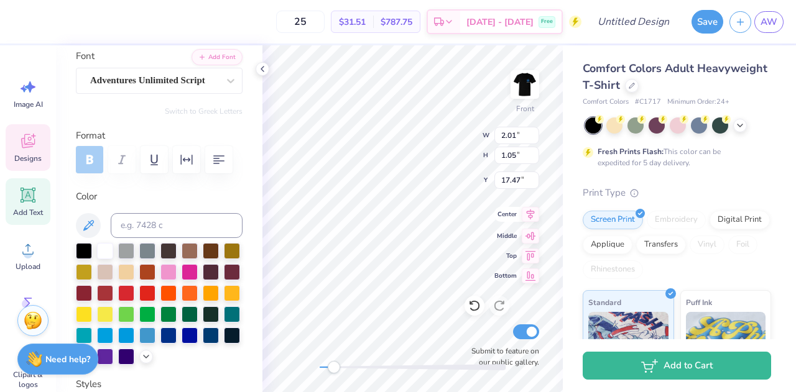
type textarea "and"
type input "4.58"
type input "1.74"
type input "15.94"
type textarea "Denim"
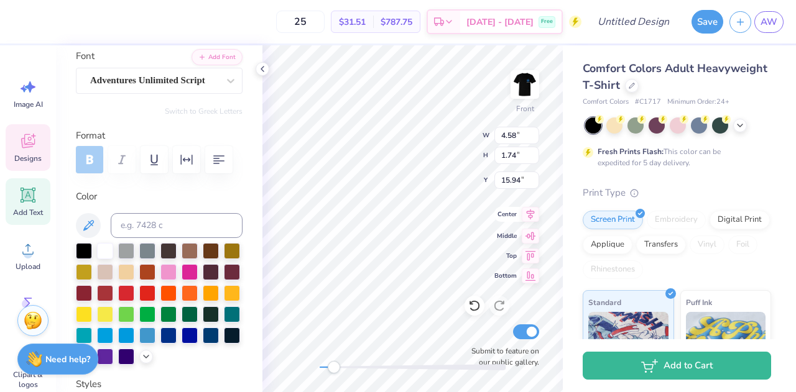
type input "5.31"
type input "1.65"
type input "16.04"
type input "8.13"
type input "2.15"
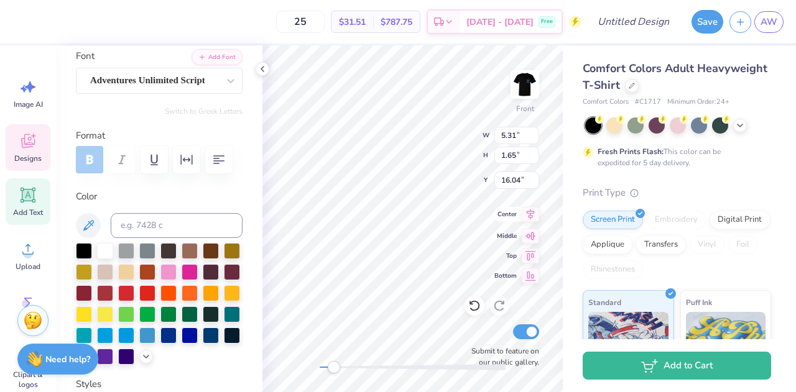
type input "18.10"
type input "3.32"
type input "1.47"
type input "17.28"
type input "8.13"
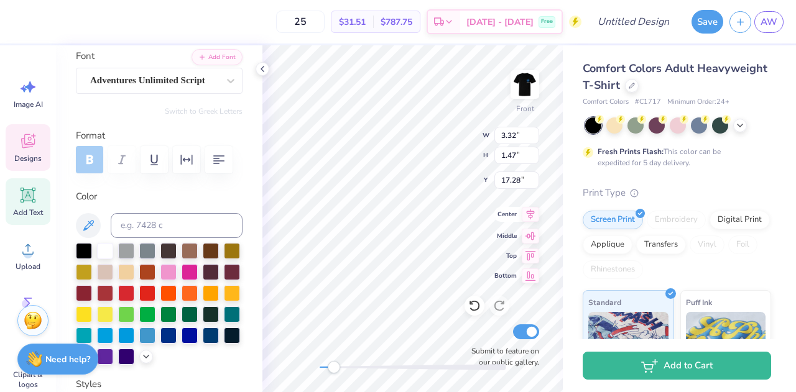
type input "2.15"
type input "18.30"
type textarea "Kappa"
type input "11.42"
type input "3.29"
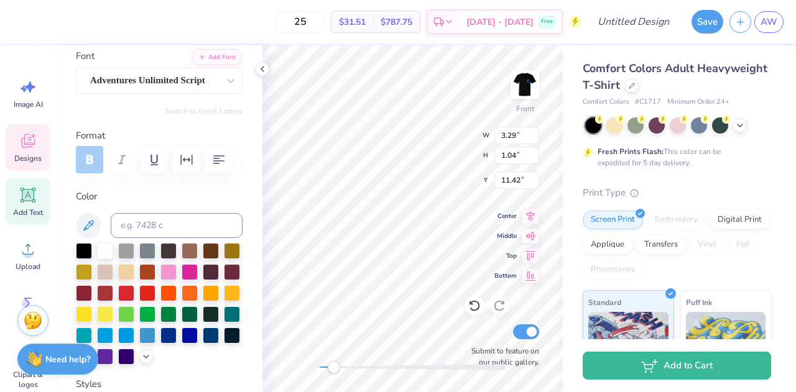
type input "1.04"
type input "13.16"
type input "2.37"
type input "1.03"
type input "12.45"
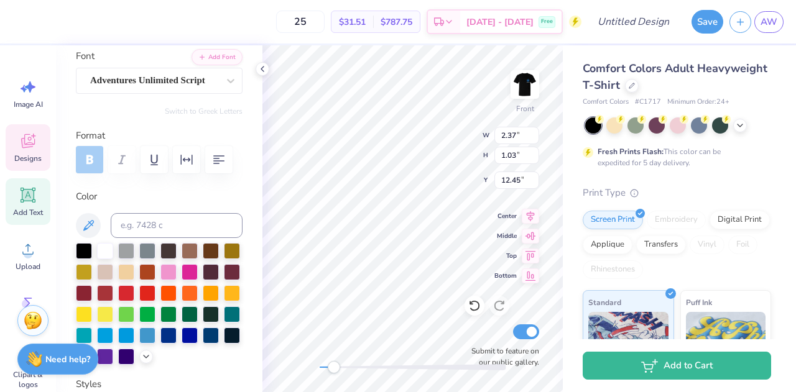
type textarea "Alpha"
type input "13.48"
type textarea "Theta"
type input "3.73"
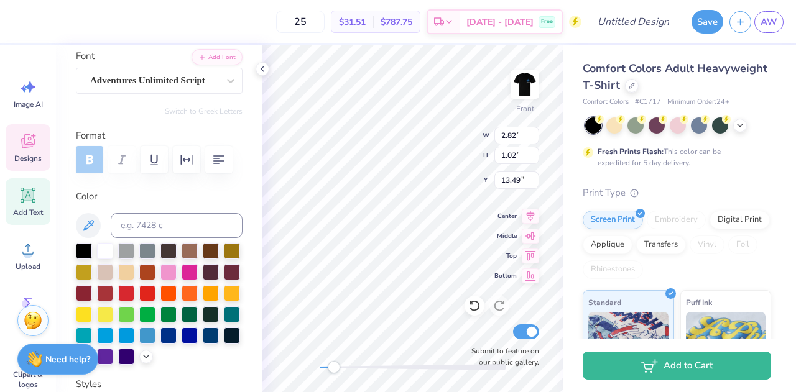
type input "1.12"
type input "12.35"
type input "0.99"
type input "1.08"
type input "10.01"
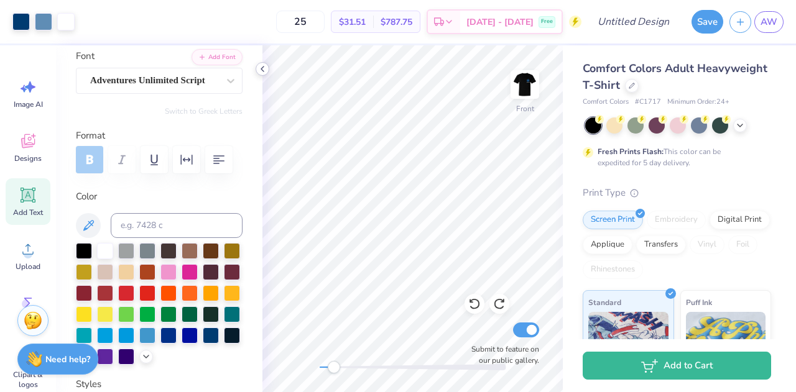
click at [265, 72] on icon at bounding box center [263, 69] width 10 height 10
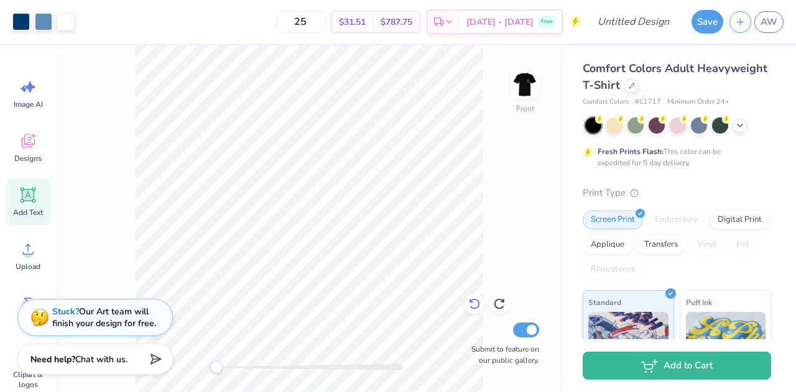
click at [472, 306] on icon at bounding box center [474, 304] width 12 height 12
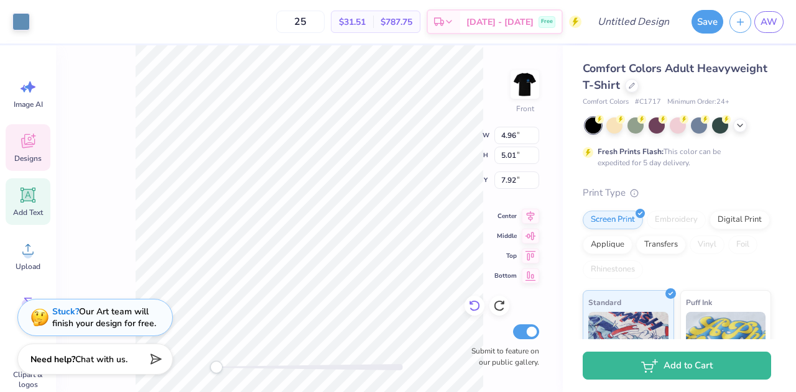
type input "0.99"
type input "1.08"
type input "10.01"
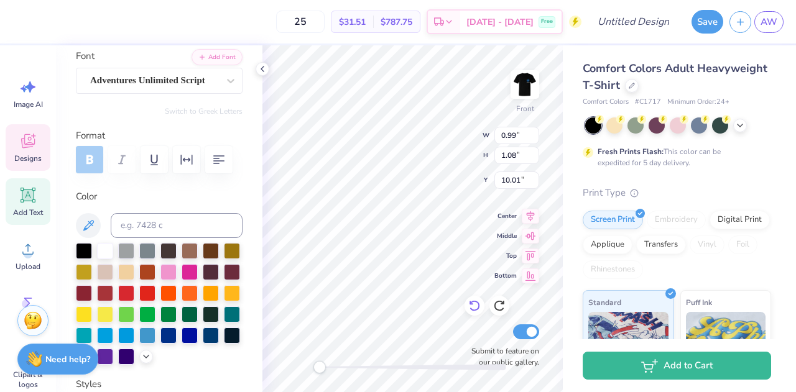
scroll to position [10, 1]
type textarea "25"
type input "1.00"
type input "1.07"
type input "9.81"
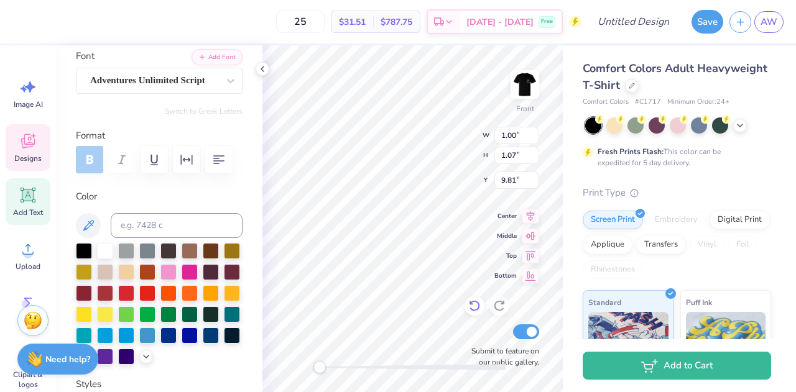
type textarea "20"
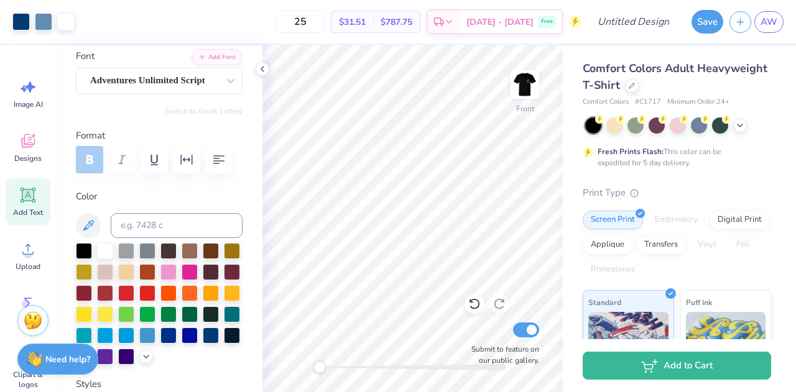
click at [493, 346] on div "Front Submit to feature on our public gallery." at bounding box center [412, 218] width 300 height 347
type input "3.52"
click at [526, 87] on img at bounding box center [525, 85] width 50 height 50
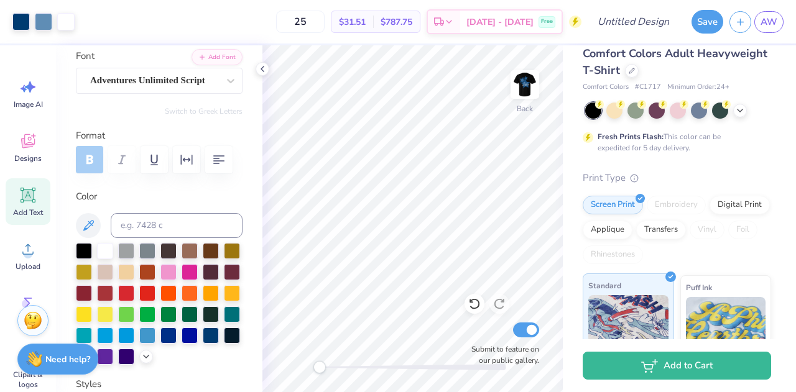
scroll to position [0, 0]
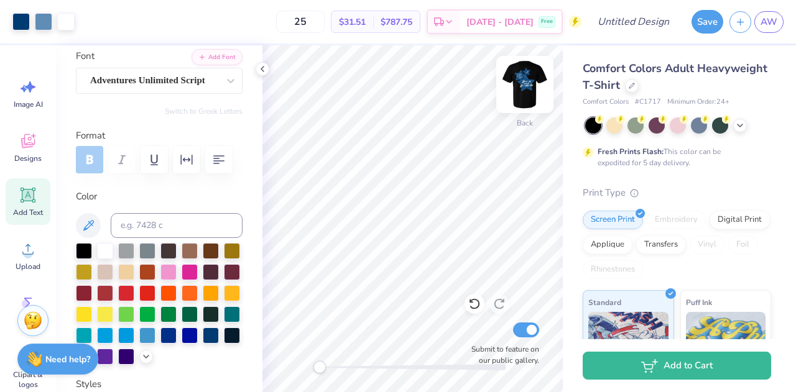
click at [518, 75] on img at bounding box center [525, 85] width 50 height 50
click at [524, 89] on img at bounding box center [525, 84] width 25 height 25
click at [686, 247] on div "Transfers" at bounding box center [661, 243] width 50 height 19
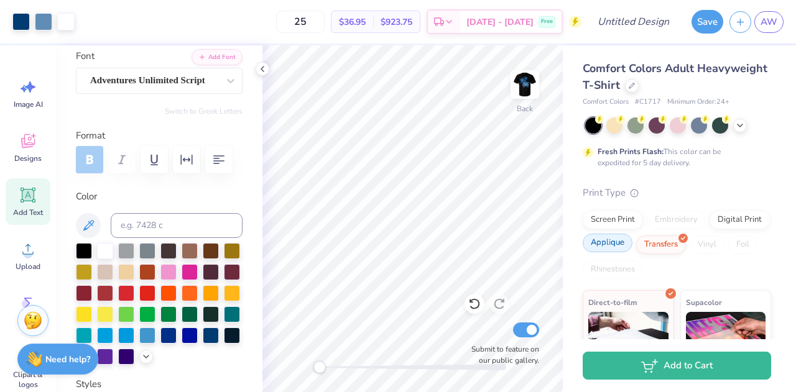
click at [633, 251] on div "Applique" at bounding box center [608, 243] width 50 height 19
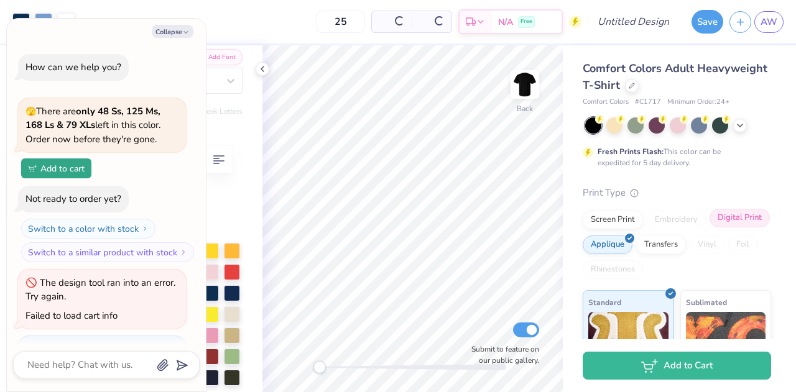
scroll to position [69, 0]
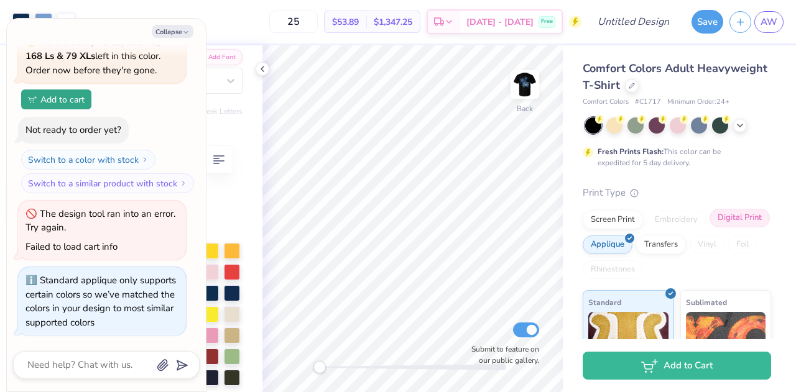
click at [710, 228] on div "Digital Print" at bounding box center [740, 218] width 60 height 19
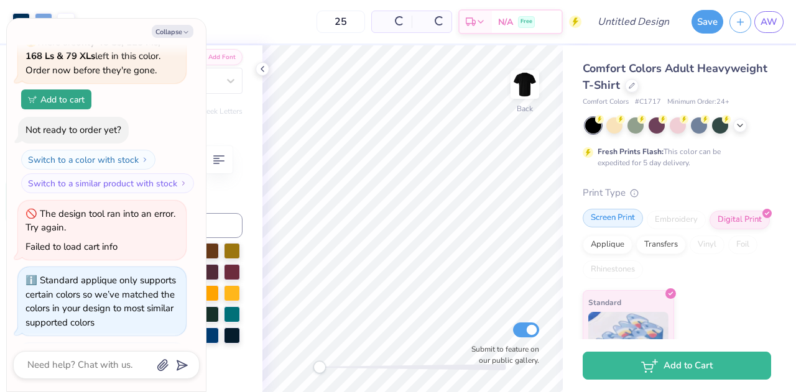
scroll to position [145, 0]
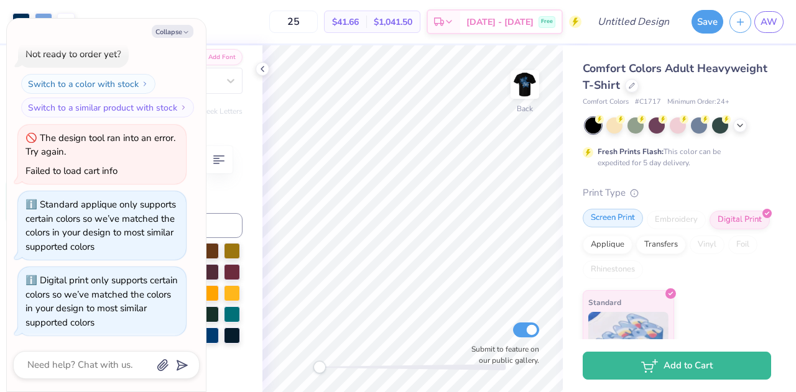
click at [602, 222] on div "Screen Print" at bounding box center [613, 218] width 60 height 19
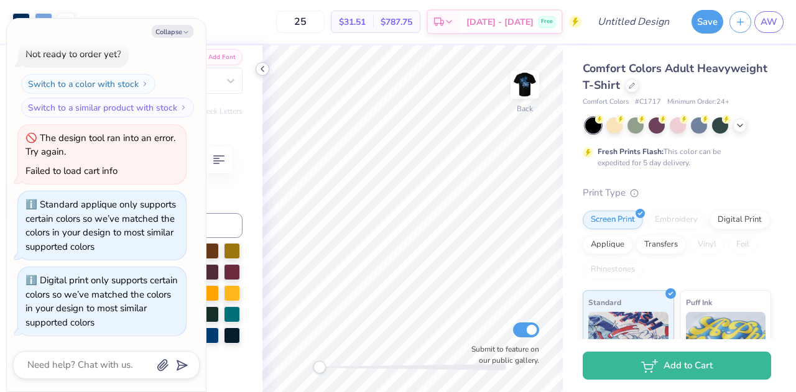
click at [264, 69] on icon at bounding box center [263, 69] width 10 height 10
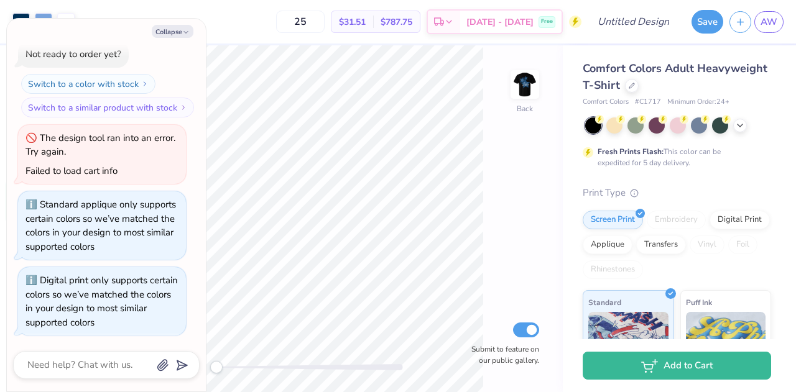
click at [205, 57] on div "Collapse How can we help you? 🫣 There are only 48 Ss, 125 Ms, 168 Ls & 79 XLs l…" at bounding box center [106, 205] width 199 height 373
click at [177, 33] on button "Collapse" at bounding box center [173, 31] width 42 height 13
type textarea "x"
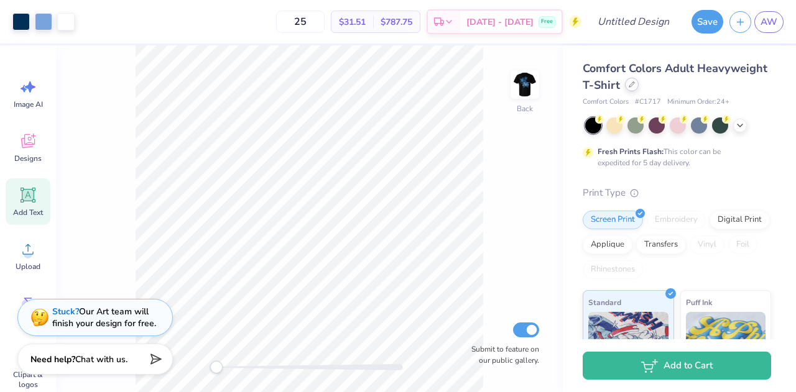
click at [639, 88] on div at bounding box center [632, 85] width 14 height 14
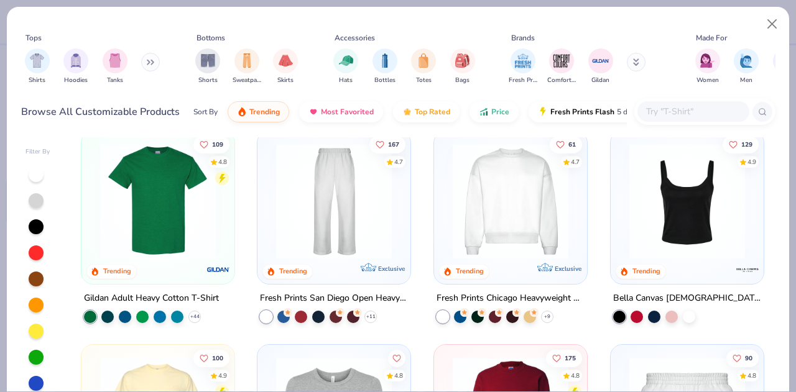
scroll to position [442, 0]
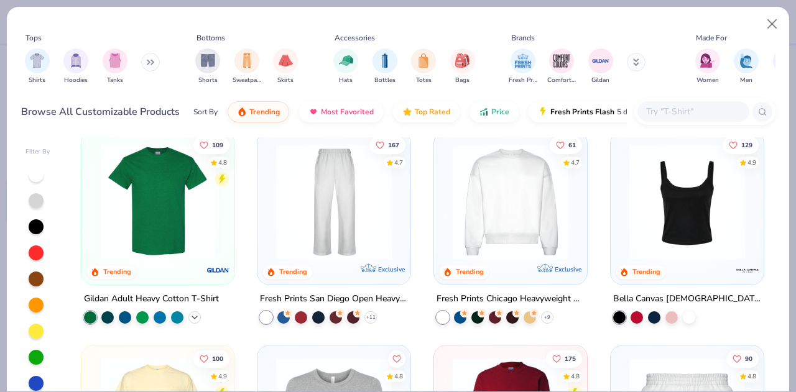
click at [192, 316] on polyline at bounding box center [194, 317] width 5 height 2
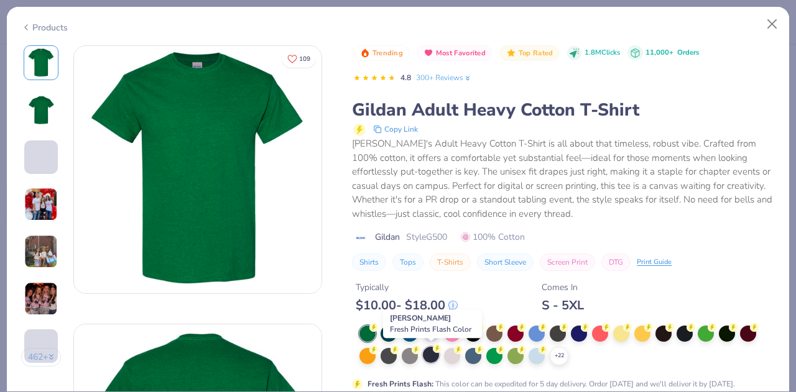
click at [437, 351] on circle at bounding box center [437, 349] width 9 height 9
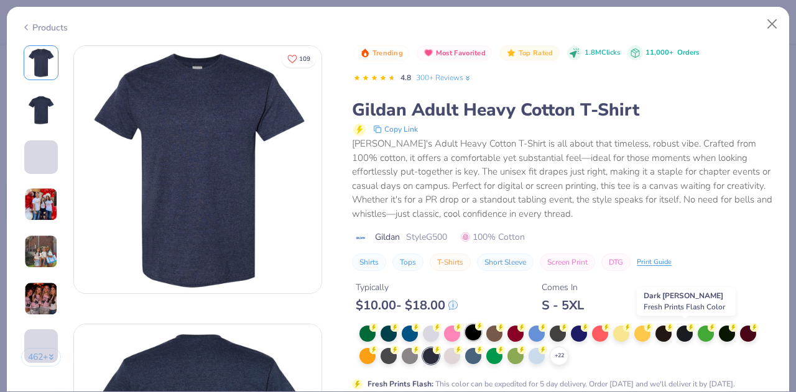
click at [474, 330] on div at bounding box center [473, 333] width 16 height 16
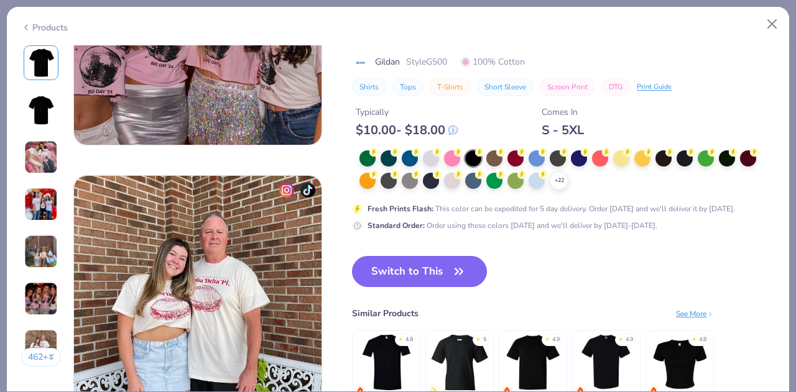
scroll to position [1562, 0]
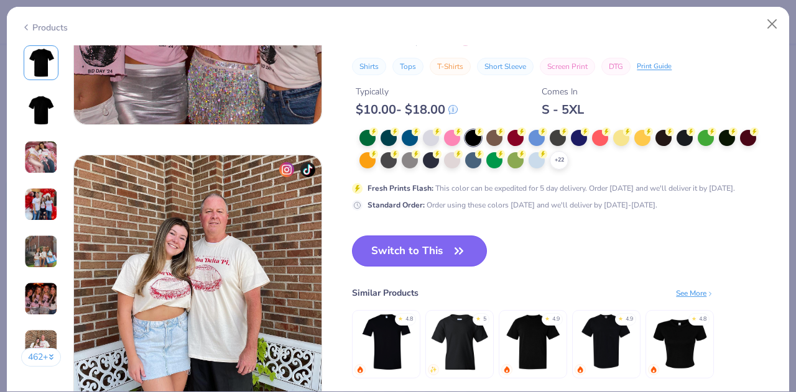
click at [423, 256] on button "Switch to This" at bounding box center [419, 251] width 135 height 31
click at [422, 252] on button "Switch to This" at bounding box center [419, 251] width 135 height 31
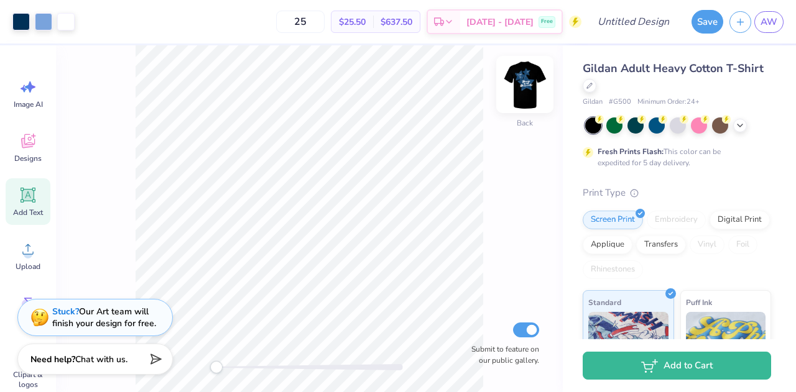
click at [527, 93] on img at bounding box center [525, 85] width 50 height 50
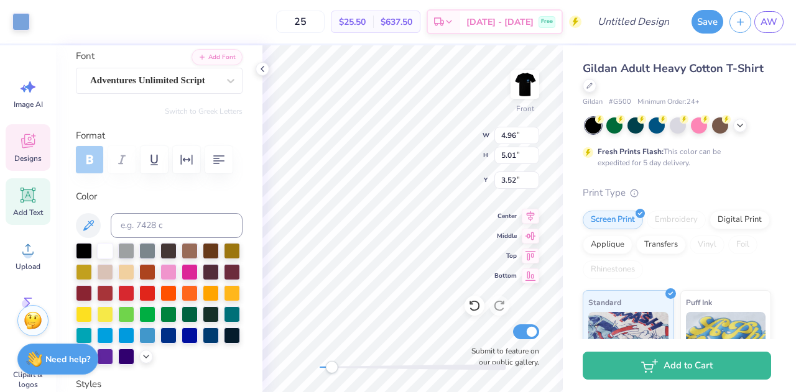
type input "4.96"
type input "5.01"
type input "3.52"
type input "1.10"
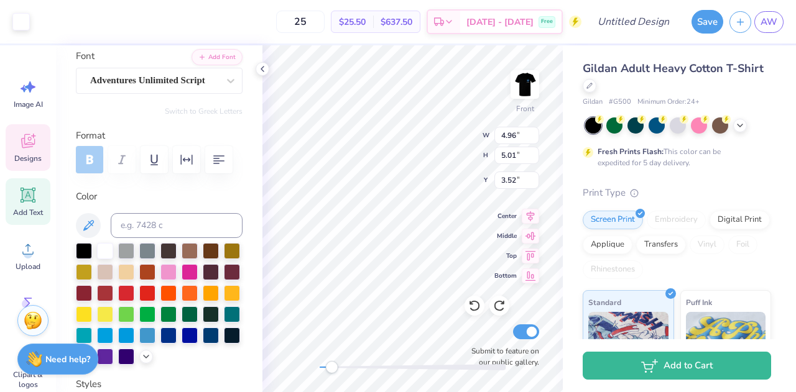
type input "5.58"
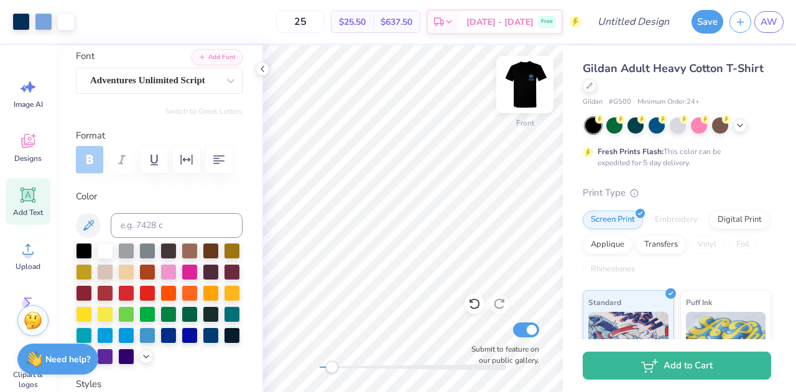
click at [535, 81] on img at bounding box center [525, 85] width 50 height 50
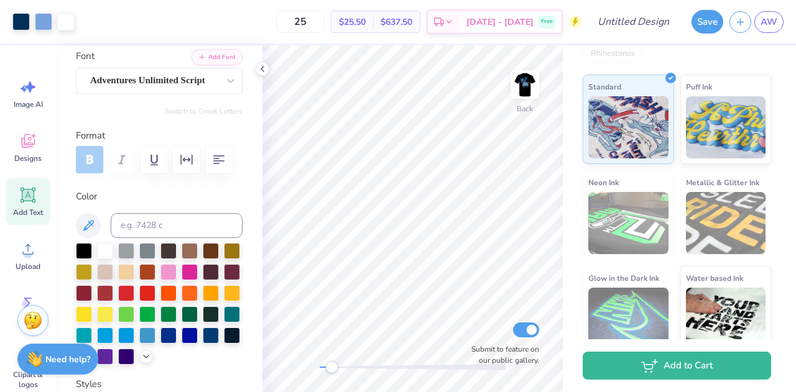
scroll to position [217, 0]
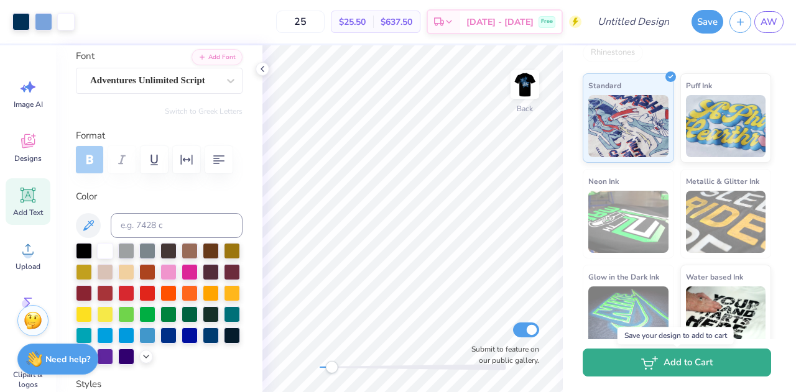
click at [628, 361] on button "Add to Cart" at bounding box center [677, 363] width 188 height 28
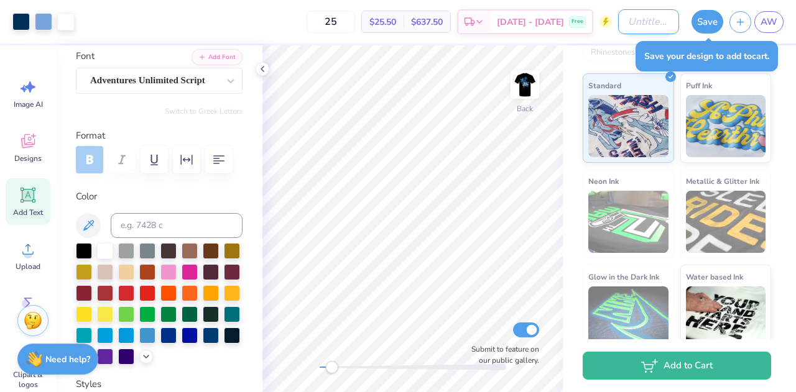
click at [654, 26] on input "Design Title" at bounding box center [648, 21] width 61 height 25
type input "A"
type input "Semi Formal"
click at [697, 20] on button "Save" at bounding box center [708, 20] width 32 height 24
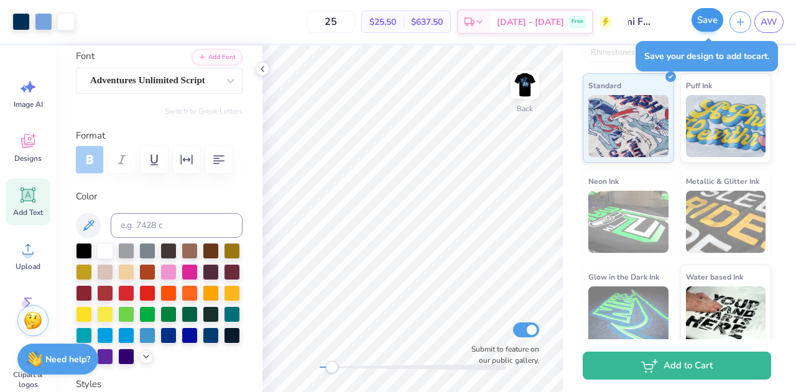
scroll to position [0, 0]
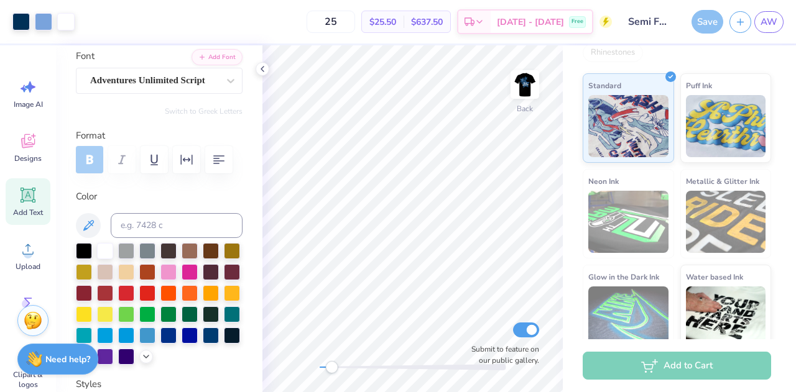
click at [708, 22] on div "Save" at bounding box center [708, 22] width 32 height 24
click at [654, 353] on div "Add to Cart" at bounding box center [677, 366] width 188 height 28
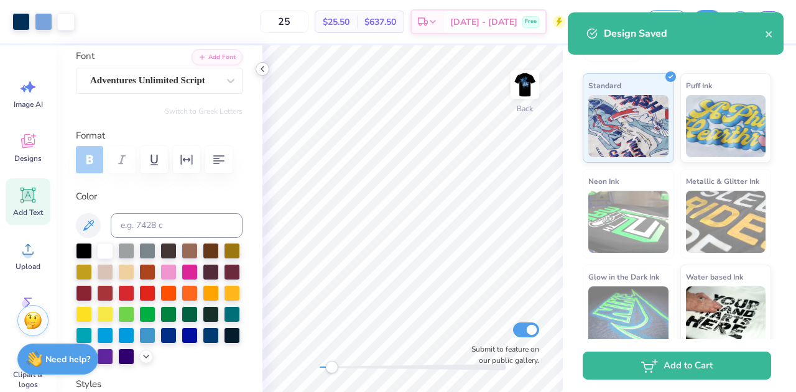
click at [262, 72] on icon at bounding box center [263, 69] width 10 height 10
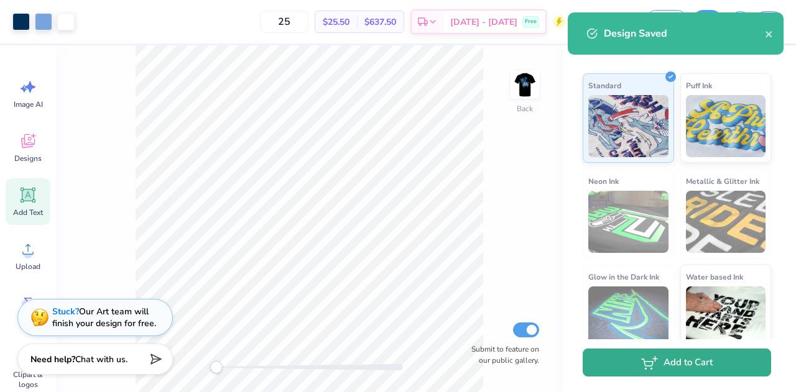
click at [632, 369] on button "Add to Cart" at bounding box center [677, 363] width 188 height 28
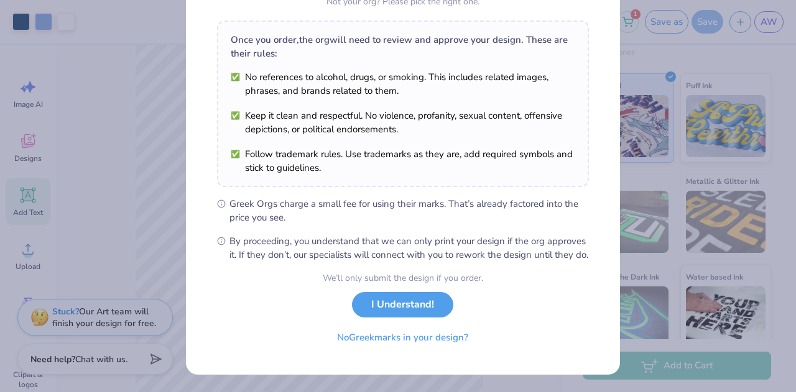
scroll to position [188, 0]
click at [427, 304] on button "I Understand!" at bounding box center [402, 302] width 101 height 26
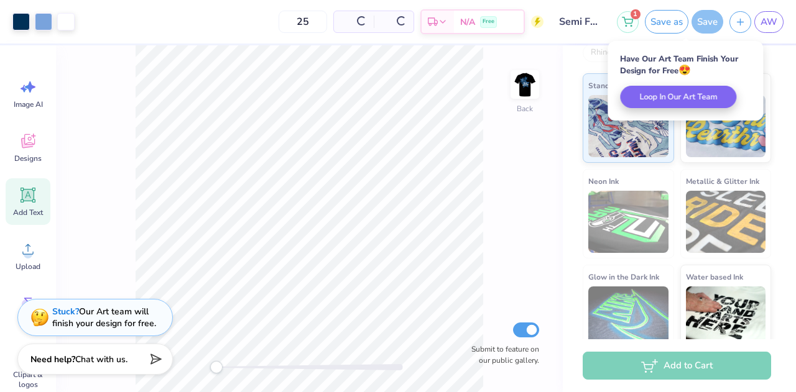
scroll to position [6, 0]
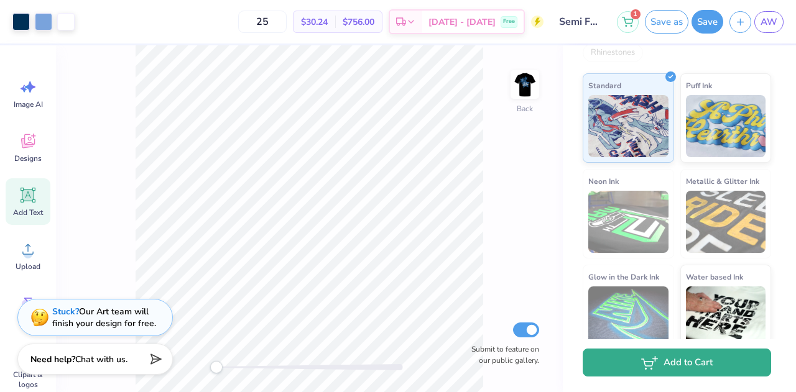
click at [639, 363] on button "Add to Cart" at bounding box center [677, 363] width 188 height 28
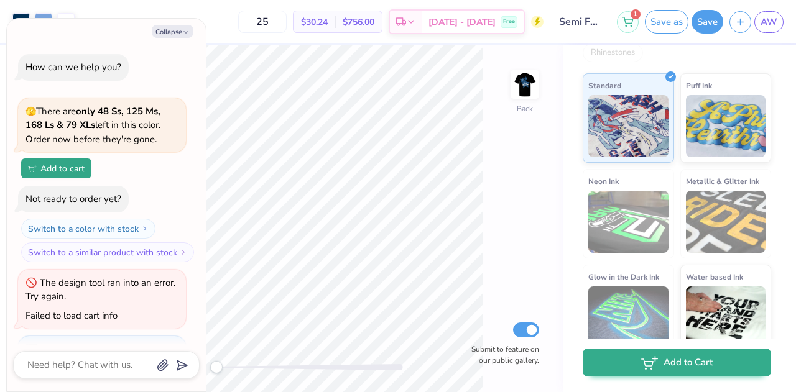
scroll to position [159, 0]
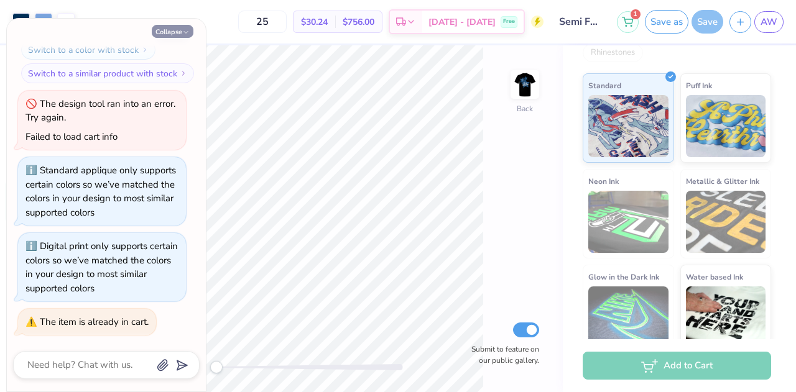
click at [174, 32] on button "Collapse" at bounding box center [173, 31] width 42 height 13
type textarea "x"
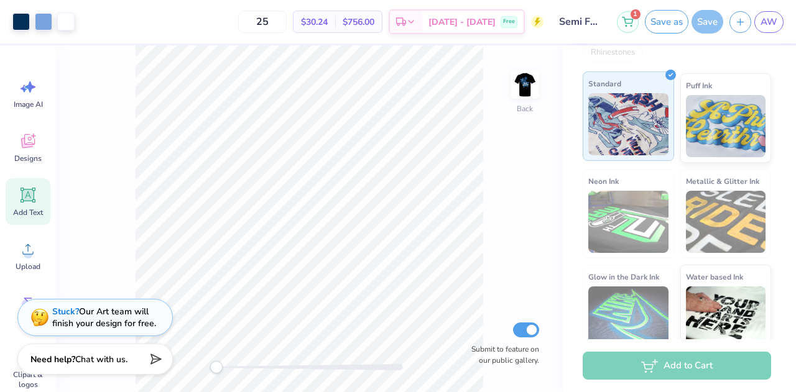
scroll to position [0, 0]
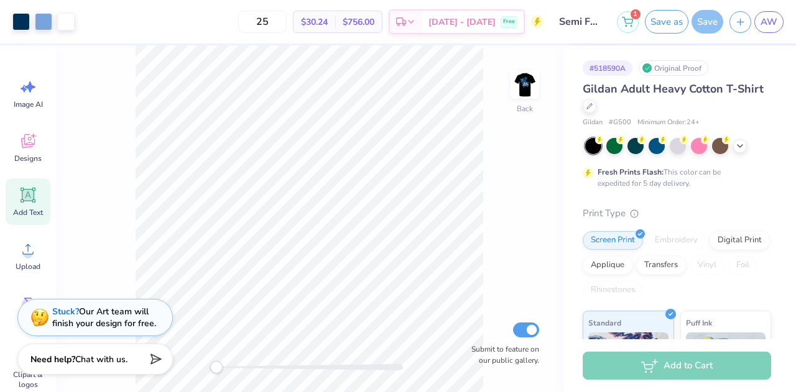
click at [613, 102] on div "Gildan Adult Heavy Cotton T-Shirt" at bounding box center [677, 98] width 188 height 34
click at [593, 105] on icon at bounding box center [590, 105] width 6 height 6
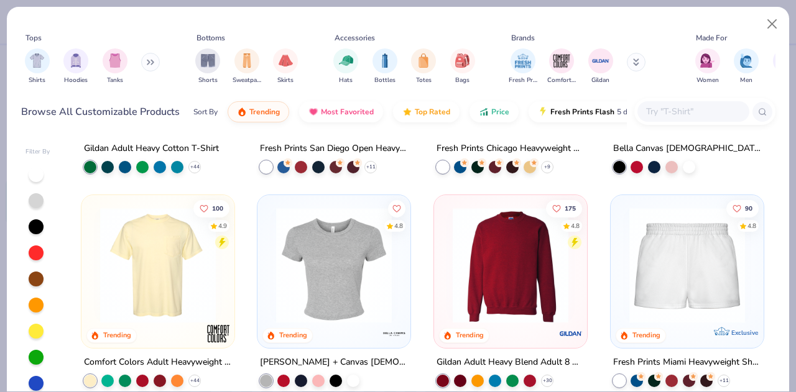
scroll to position [601, 0]
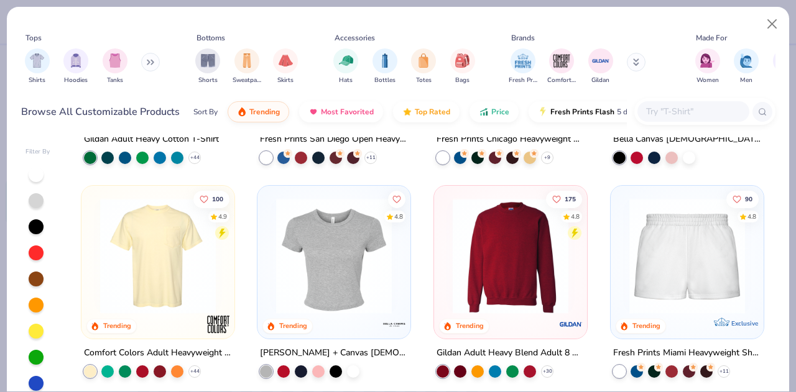
click at [316, 278] on img at bounding box center [334, 256] width 128 height 116
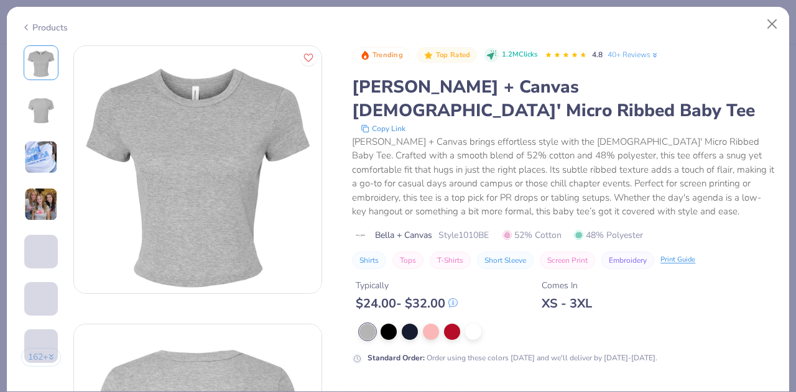
scroll to position [96, 0]
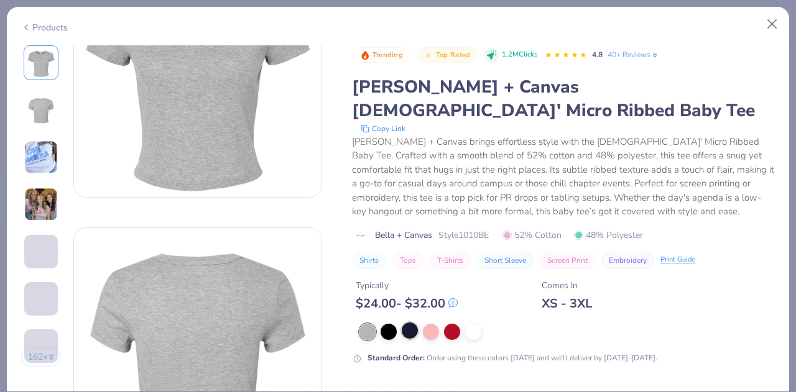
click at [407, 323] on div at bounding box center [410, 331] width 16 height 16
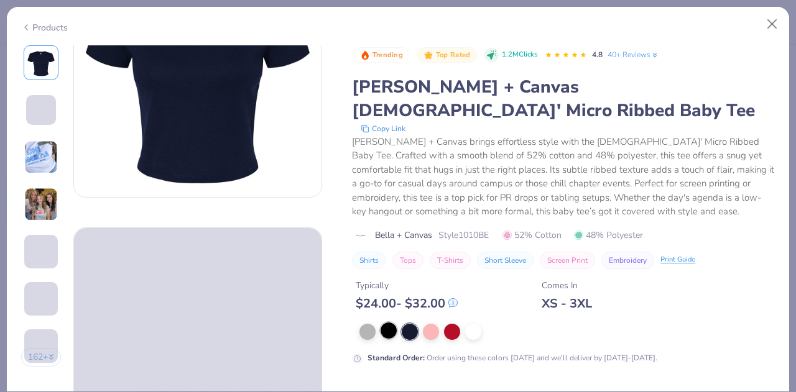
click at [391, 323] on div at bounding box center [389, 331] width 16 height 16
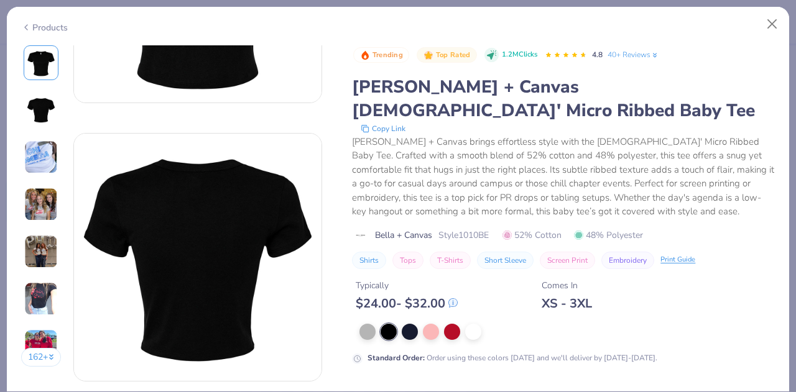
scroll to position [189, 0]
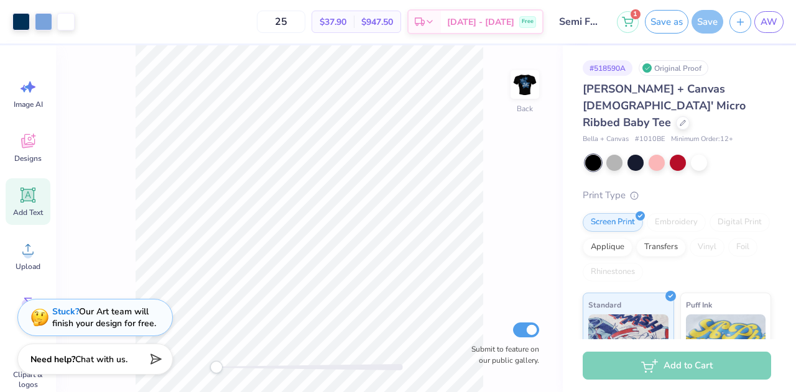
click at [785, 113] on div "# 518590A Original Proof Bella + Canvas Ladies' Micro Ribbed Baby Tee Bella + C…" at bounding box center [679, 309] width 233 height 529
type input "3.00"
click at [523, 86] on img at bounding box center [525, 84] width 25 height 25
type input "3.00"
click at [519, 86] on img at bounding box center [525, 85] width 50 height 50
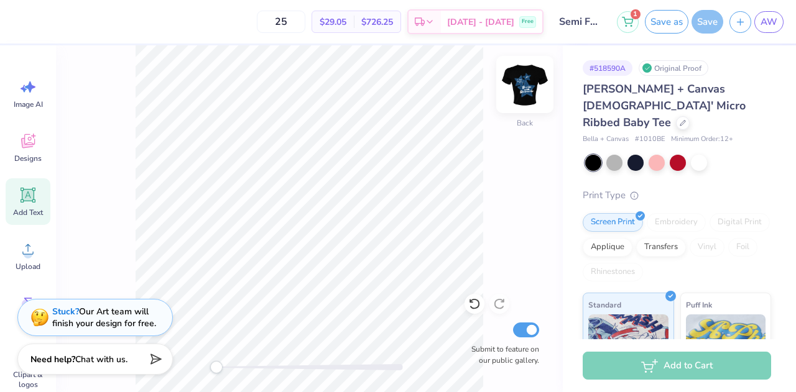
click at [531, 93] on img at bounding box center [525, 85] width 50 height 50
click at [519, 95] on img at bounding box center [525, 84] width 25 height 25
click at [515, 93] on img at bounding box center [525, 85] width 50 height 50
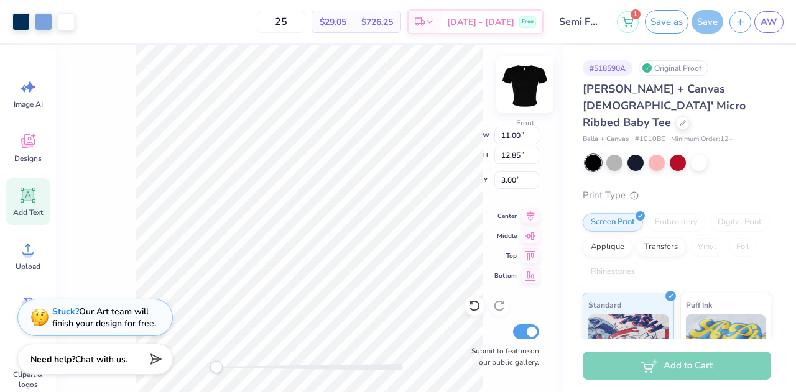
click at [521, 91] on img at bounding box center [525, 85] width 50 height 50
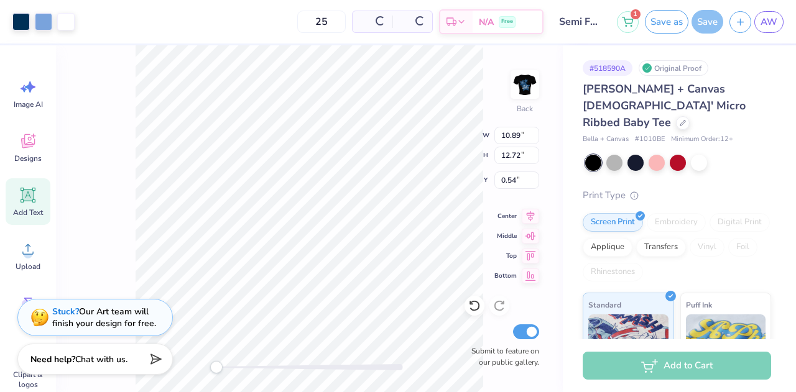
type input "10.89"
type input "12.72"
type input "0.54"
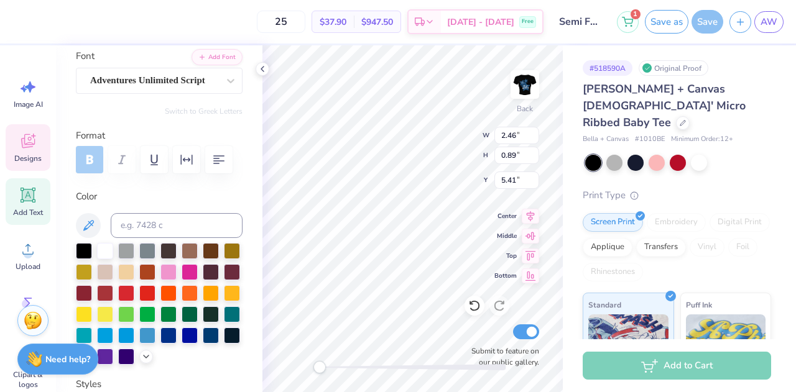
click at [264, 68] on icon at bounding box center [263, 69] width 10 height 10
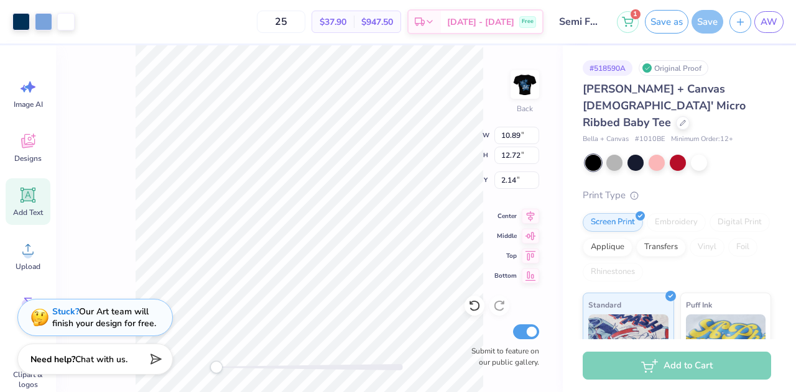
type input "2.14"
type input "1.49"
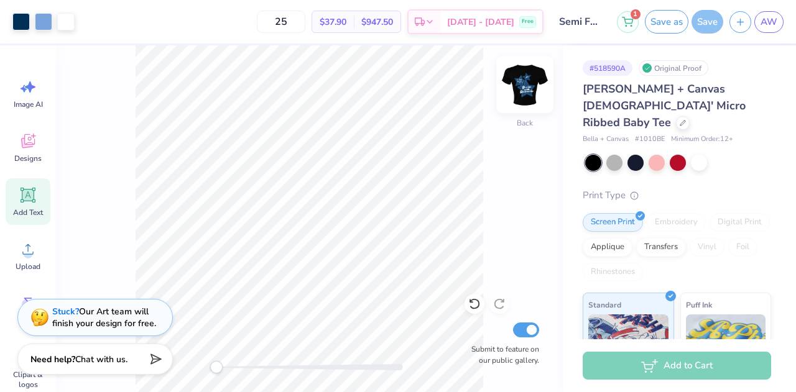
click at [516, 88] on img at bounding box center [525, 85] width 50 height 50
click at [514, 90] on img at bounding box center [525, 85] width 50 height 50
click at [530, 85] on img at bounding box center [525, 85] width 50 height 50
click at [524, 92] on img at bounding box center [525, 84] width 25 height 25
click at [526, 86] on img at bounding box center [525, 85] width 50 height 50
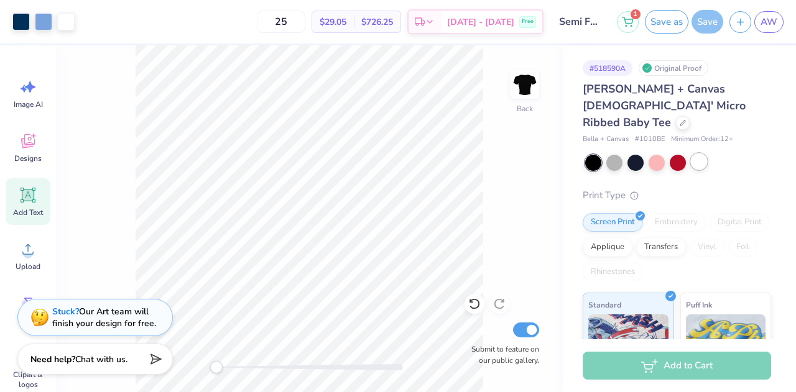
click at [699, 154] on div at bounding box center [699, 162] width 16 height 16
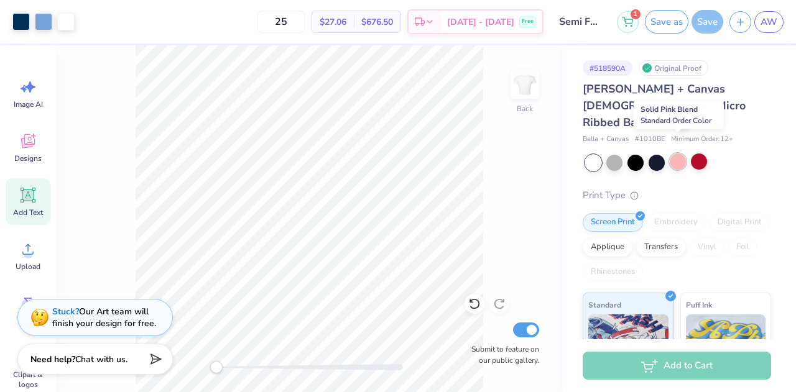
click at [676, 154] on div at bounding box center [678, 162] width 16 height 16
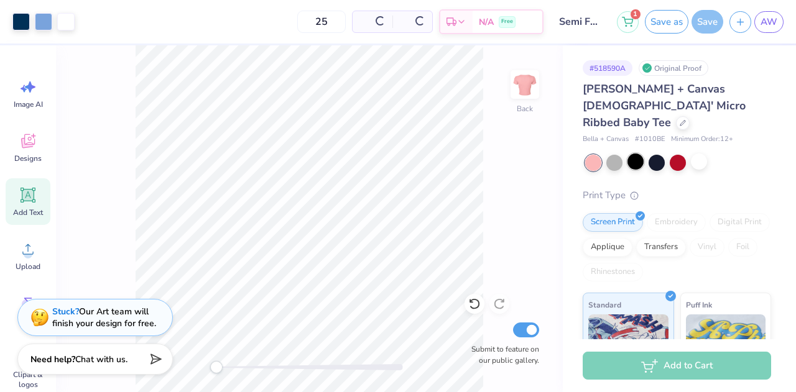
click at [633, 154] on div at bounding box center [636, 162] width 16 height 16
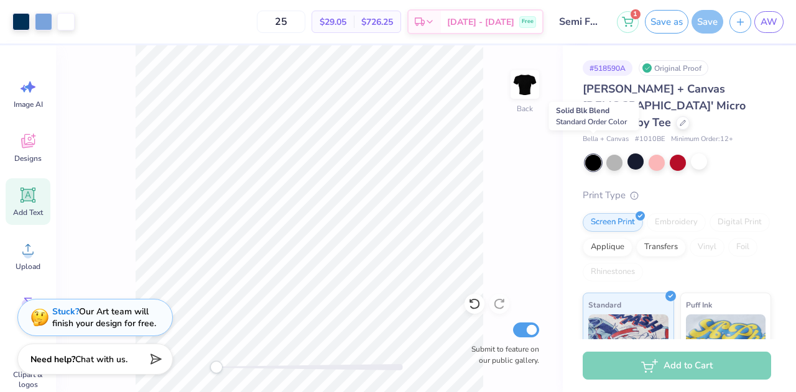
click at [593, 155] on div at bounding box center [593, 163] width 16 height 16
click at [592, 155] on div at bounding box center [593, 163] width 16 height 16
click at [617, 155] on div at bounding box center [614, 163] width 16 height 16
click at [619, 154] on div at bounding box center [614, 162] width 16 height 16
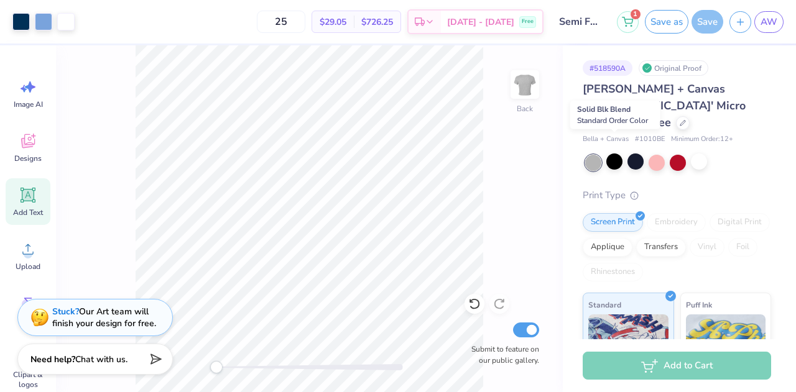
click at [610, 154] on div at bounding box center [614, 162] width 16 height 16
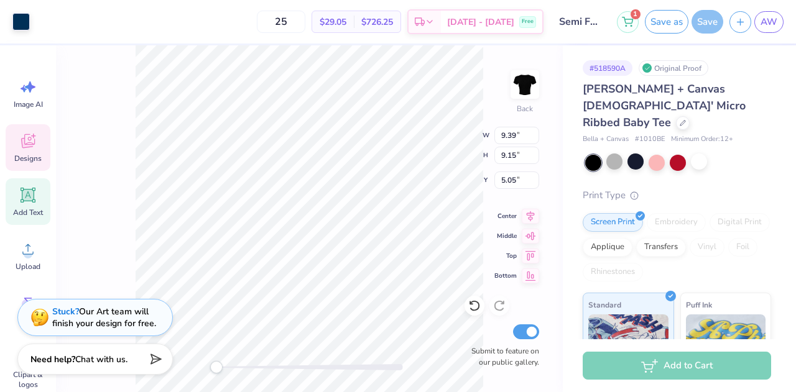
type input "9.39"
type input "9.15"
type input "5.05"
type input "5.78"
type input "5.86"
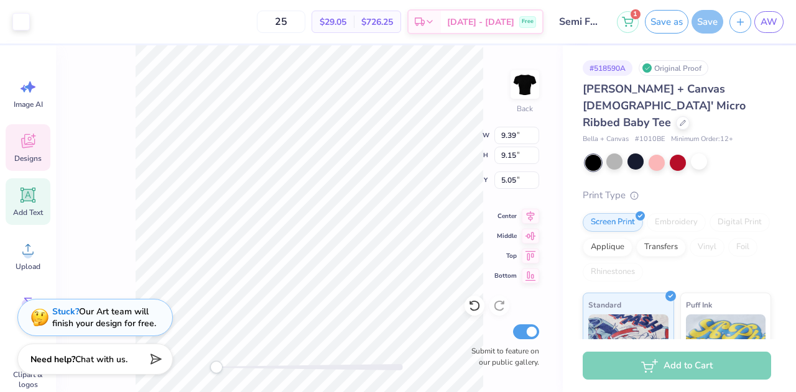
type input "2.98"
click at [20, 167] on div "Designs" at bounding box center [28, 147] width 45 height 47
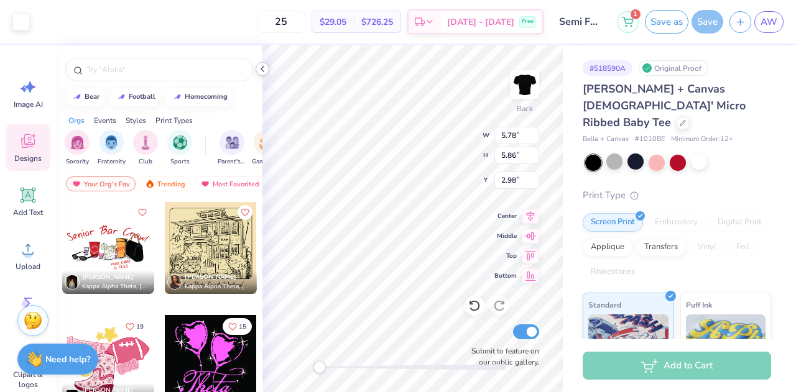
click at [265, 67] on icon at bounding box center [263, 69] width 10 height 10
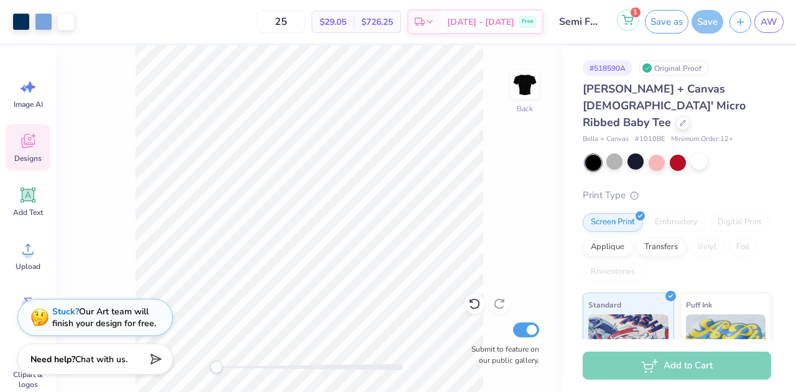
click at [621, 22] on button "1" at bounding box center [628, 20] width 22 height 22
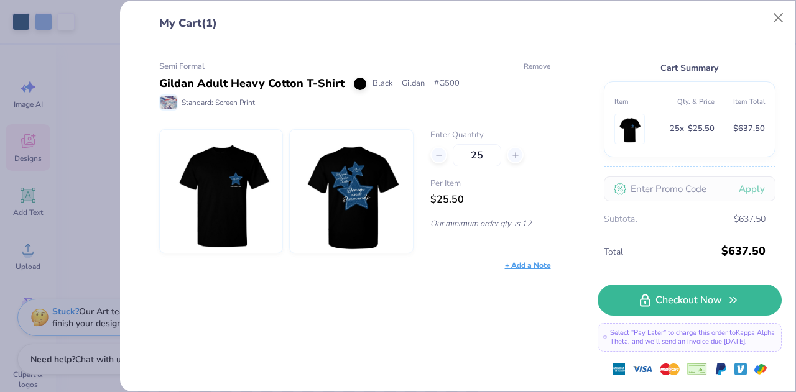
click at [297, 194] on div at bounding box center [351, 191] width 124 height 124
click at [97, 225] on div "My Cart (1) Semi Formal Gildan Adult Heavy Cotton T-Shirt Black Gildan # G500 S…" at bounding box center [398, 196] width 796 height 392
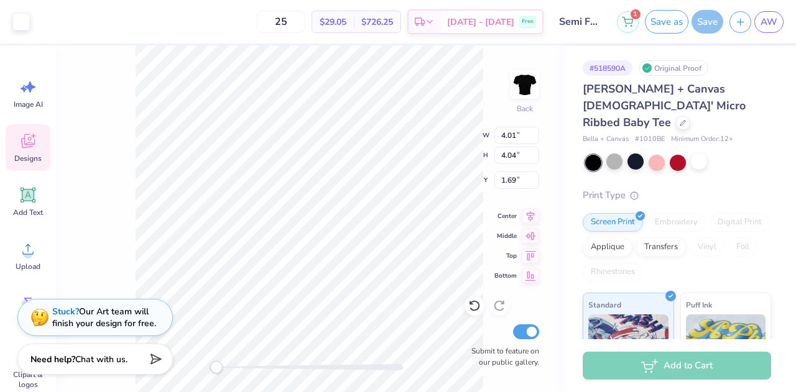
type input "4.32"
type input "4.36"
type input "1.53"
type input "4.41"
type input "4.44"
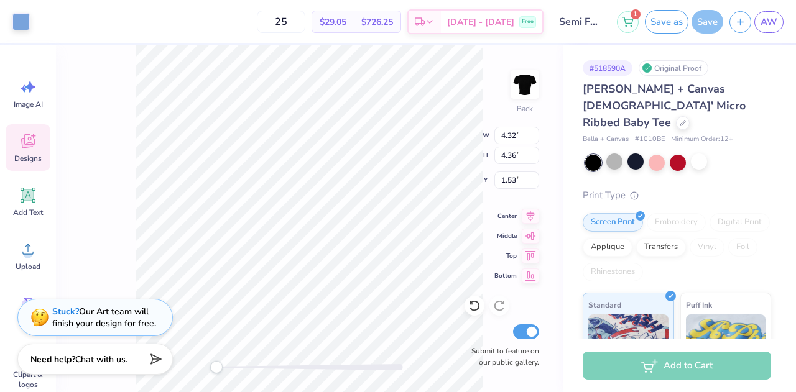
type input "1.49"
click at [470, 302] on icon at bounding box center [471, 303] width 2 height 2
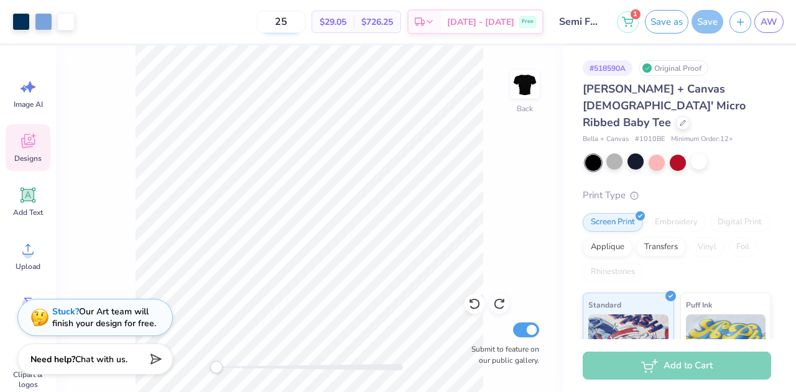
drag, startPoint x: 312, startPoint y: 24, endPoint x: 280, endPoint y: 19, distance: 32.1
click at [280, 19] on input "25" at bounding box center [281, 22] width 49 height 22
type input "12"
click at [529, 192] on div "Back Submit to feature on our public gallery." at bounding box center [309, 218] width 507 height 347
click at [631, 366] on div "Add to Cart" at bounding box center [677, 366] width 188 height 28
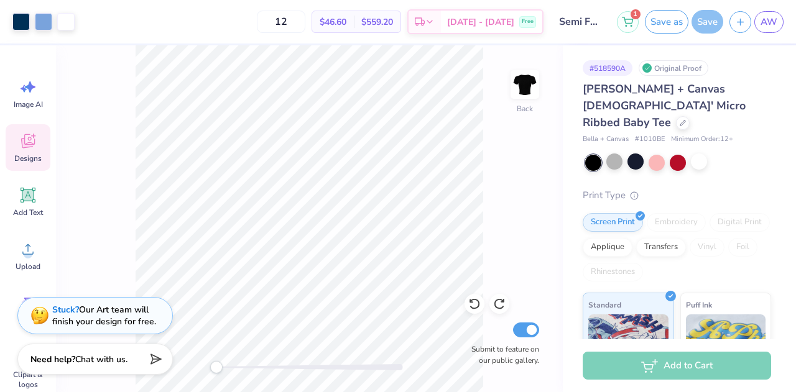
click at [100, 318] on div "Stuck? Our Art team will finish your design for free." at bounding box center [104, 316] width 104 height 24
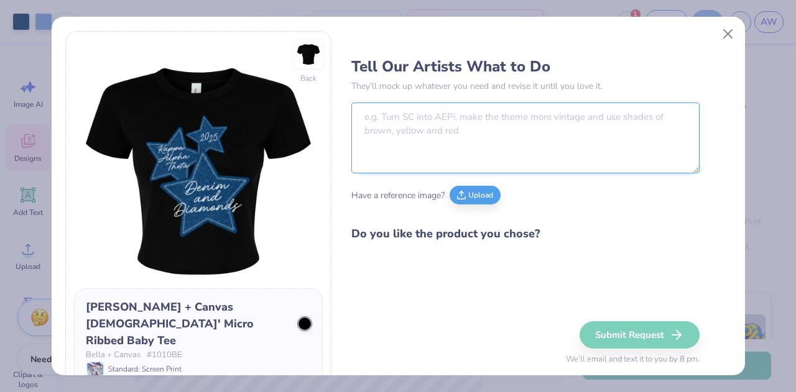
click at [380, 151] on textarea at bounding box center [525, 138] width 348 height 71
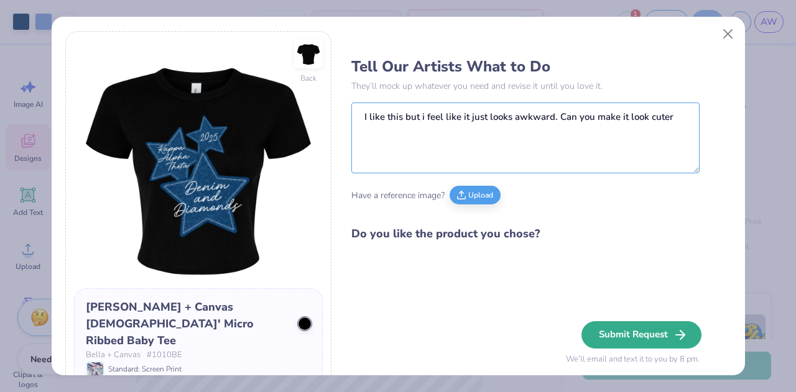
type textarea "I like this but i feel like it just looks awkward. Can you make it look cuter"
click at [600, 324] on button "Submit Request" at bounding box center [642, 335] width 120 height 27
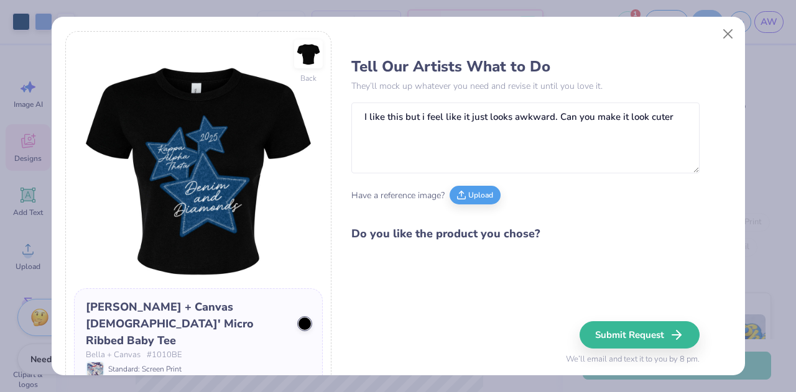
click at [601, 325] on div "Submit Request We’ll email and text it to you by 8 pm." at bounding box center [633, 344] width 134 height 45
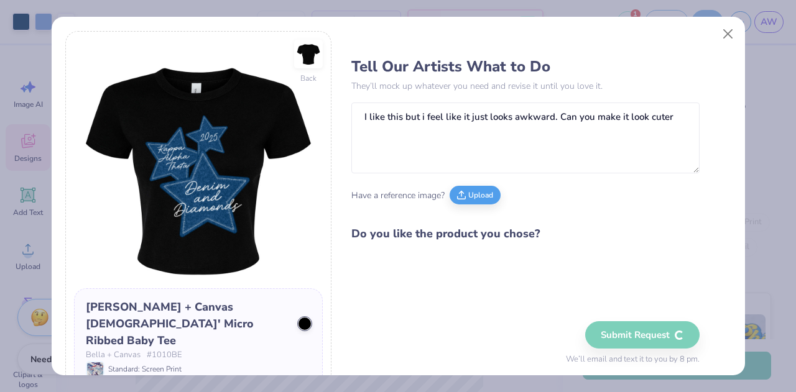
click at [644, 332] on div "Submit Request We’ll email and text it to you by 8 pm." at bounding box center [633, 344] width 134 height 45
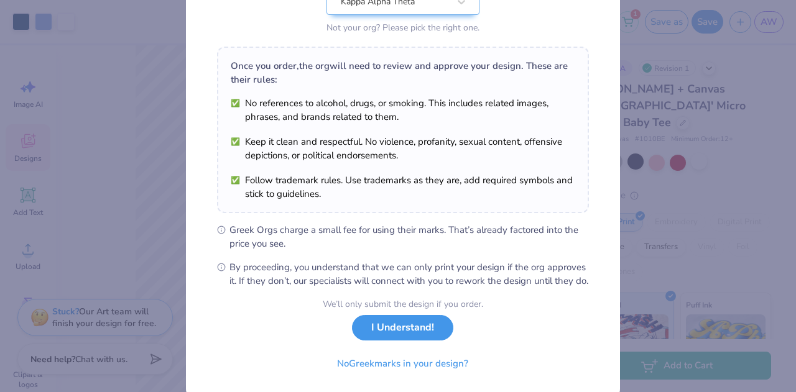
click at [424, 341] on button "I Understand!" at bounding box center [402, 328] width 101 height 26
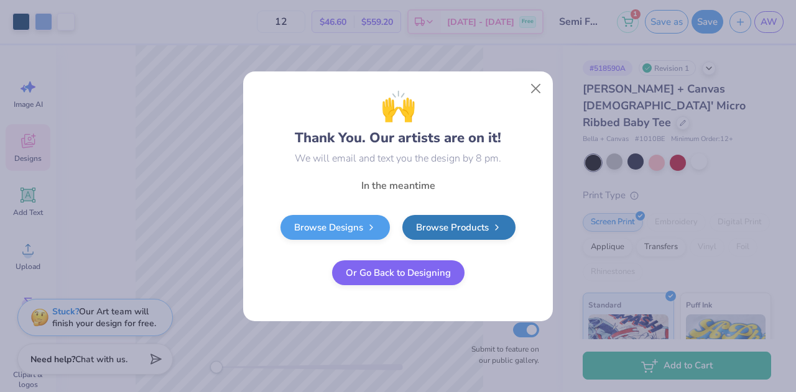
scroll to position [6, 0]
click at [541, 93] on button "Close" at bounding box center [536, 89] width 24 height 24
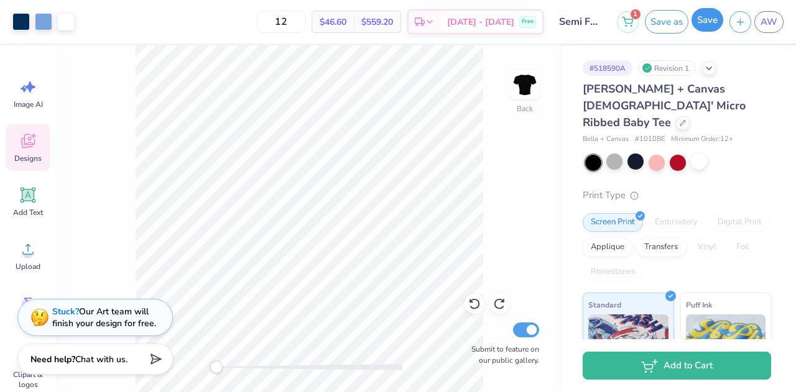
click at [707, 23] on button "Save" at bounding box center [708, 20] width 32 height 24
